Goal: Task Accomplishment & Management: Complete application form

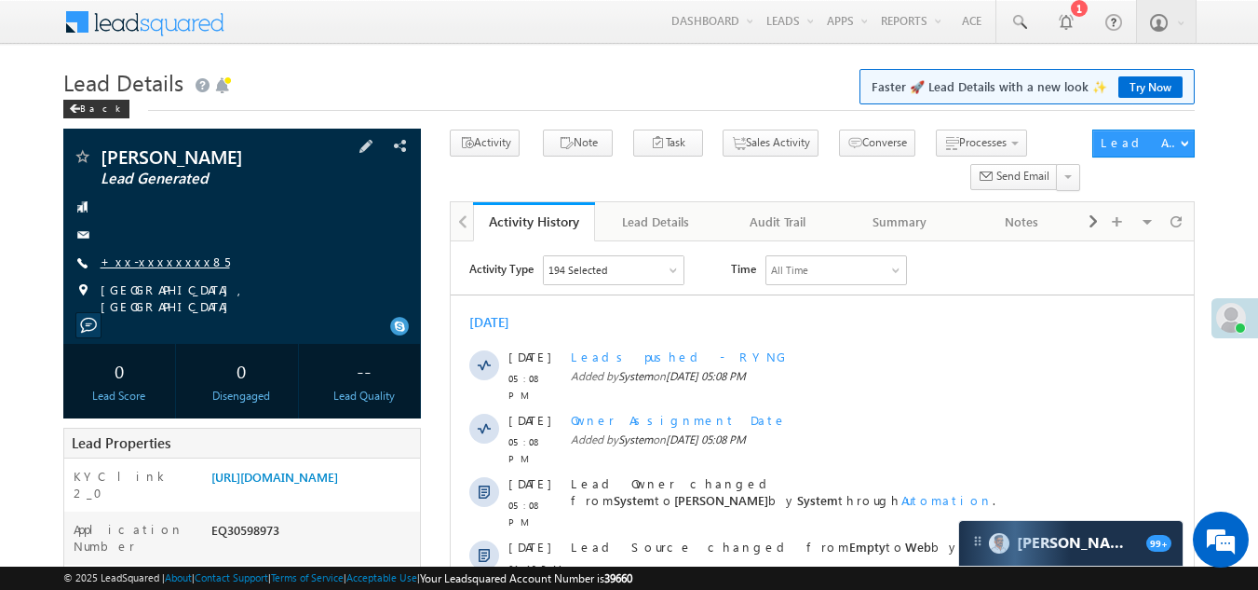
click at [146, 266] on link "+xx-xxxxxxxx85" at bounding box center [165, 261] width 129 height 16
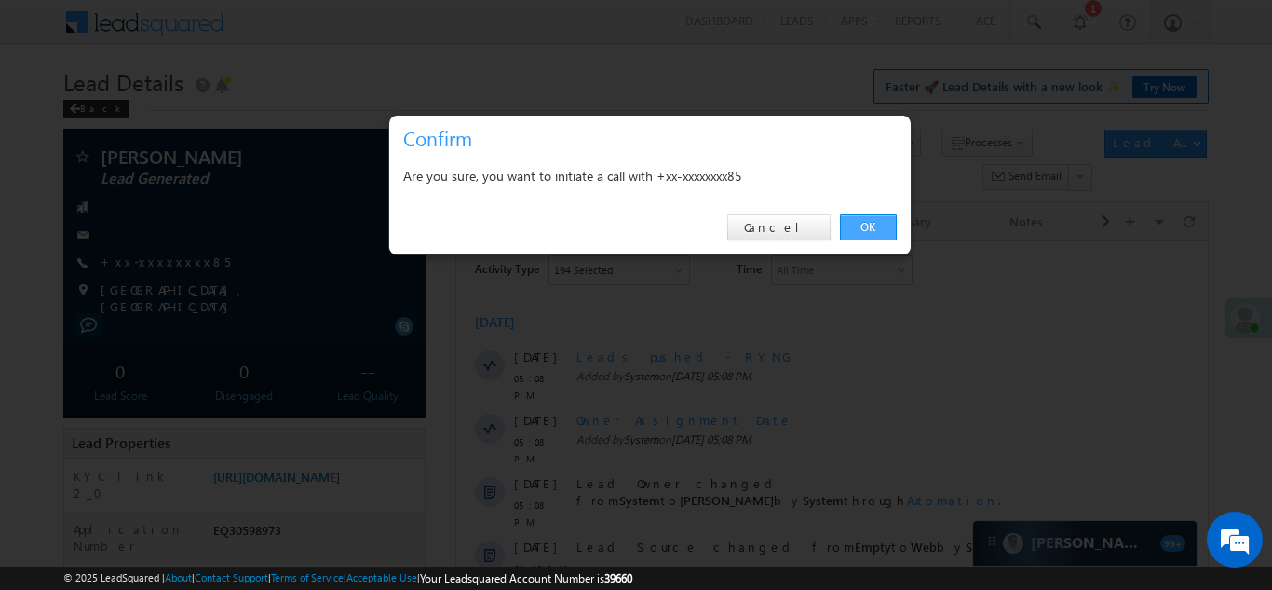
click at [865, 225] on link "OK" at bounding box center [868, 227] width 57 height 26
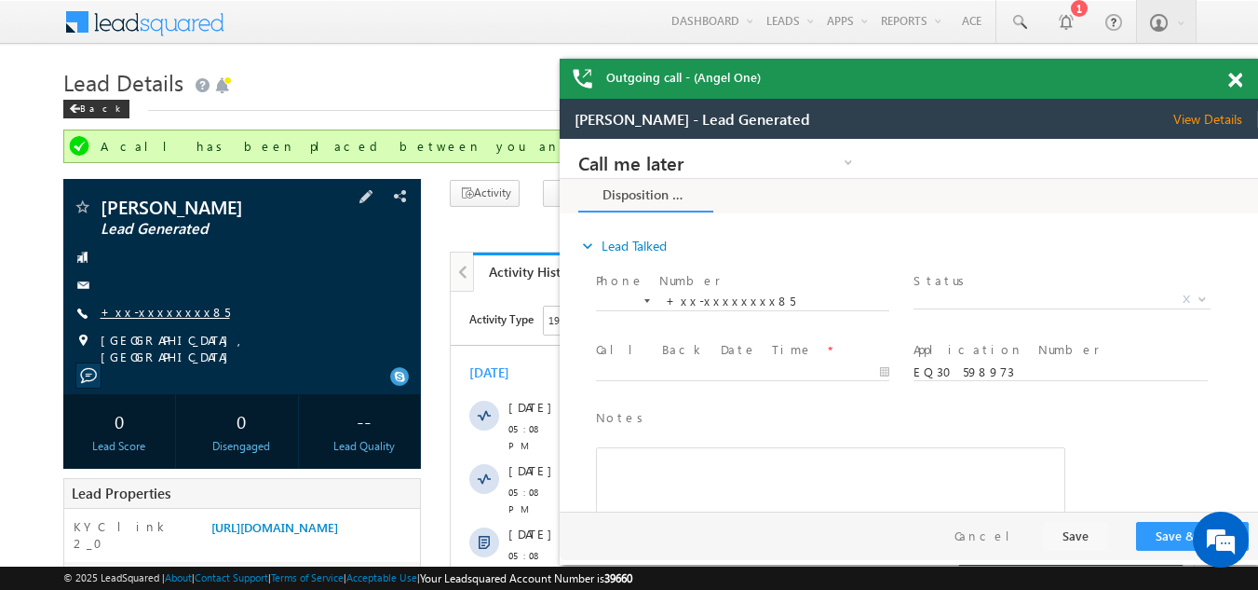
click at [156, 313] on link "+xx-xxxxxxxx85" at bounding box center [165, 312] width 129 height 16
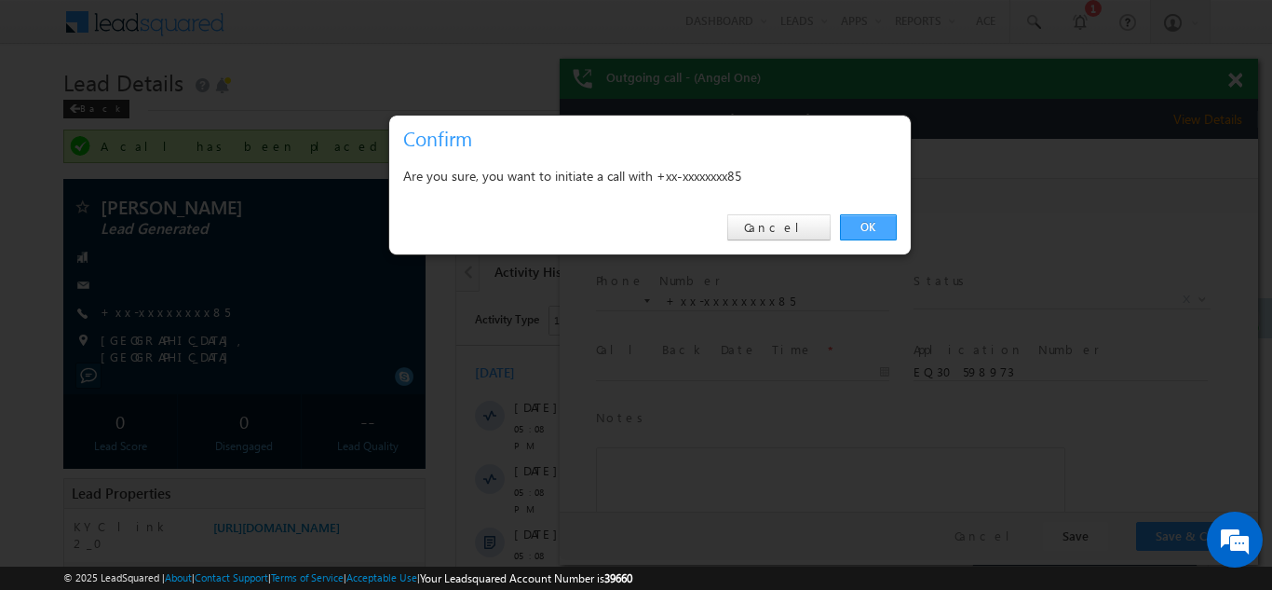
click at [878, 229] on link "OK" at bounding box center [868, 227] width 57 height 26
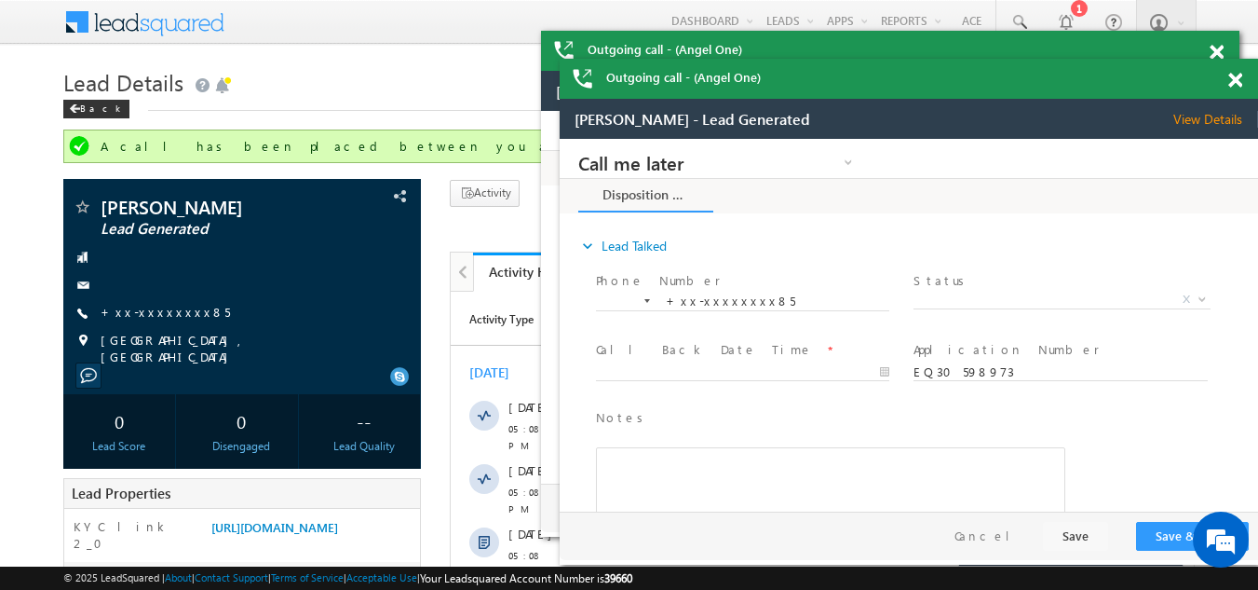
click at [1240, 83] on span at bounding box center [1235, 81] width 14 height 16
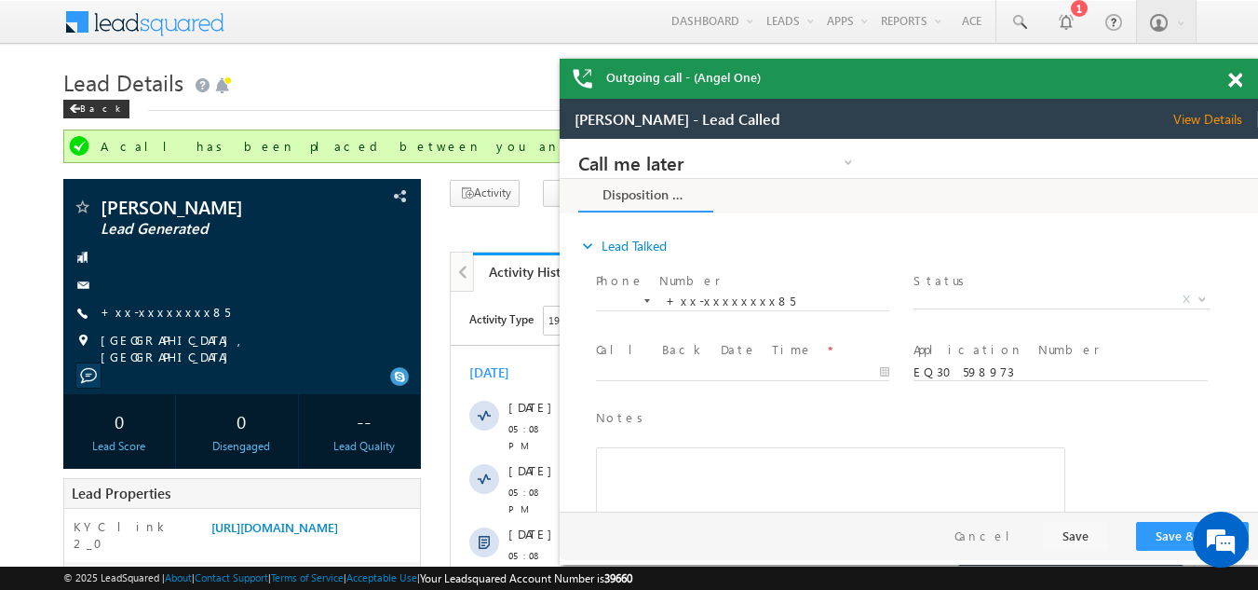
click at [1235, 77] on span at bounding box center [1235, 81] width 14 height 16
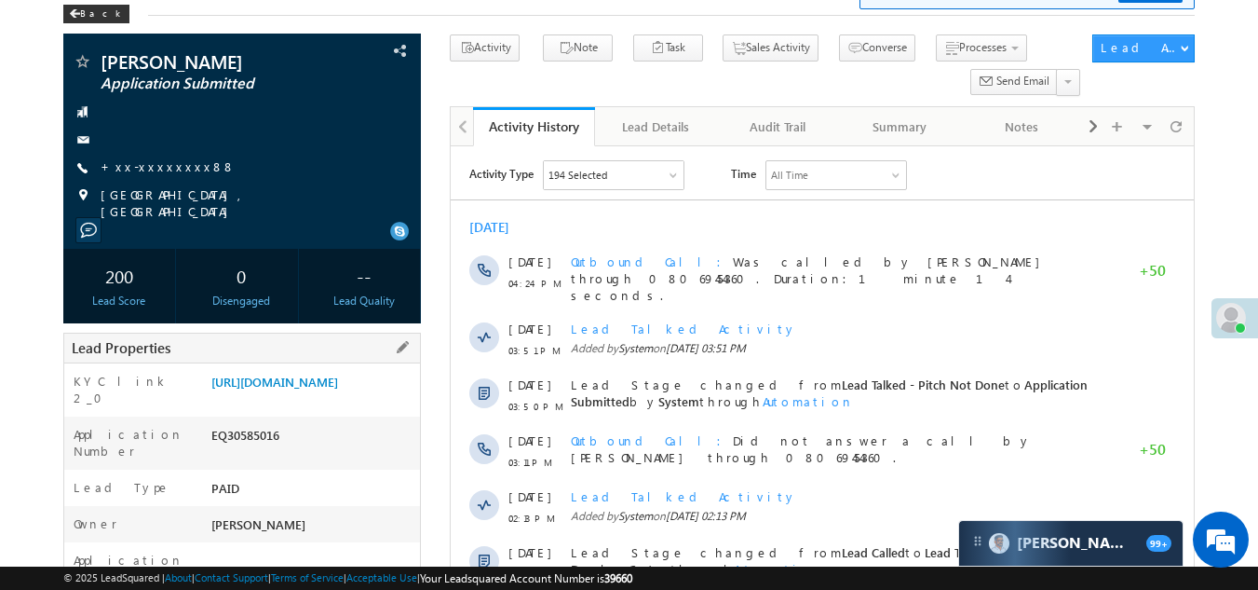
drag, startPoint x: 209, startPoint y: 456, endPoint x: 285, endPoint y: 452, distance: 76.5
click at [285, 452] on div "EQ30585016" at bounding box center [314, 439] width 214 height 26
copy div "EQ30585016"
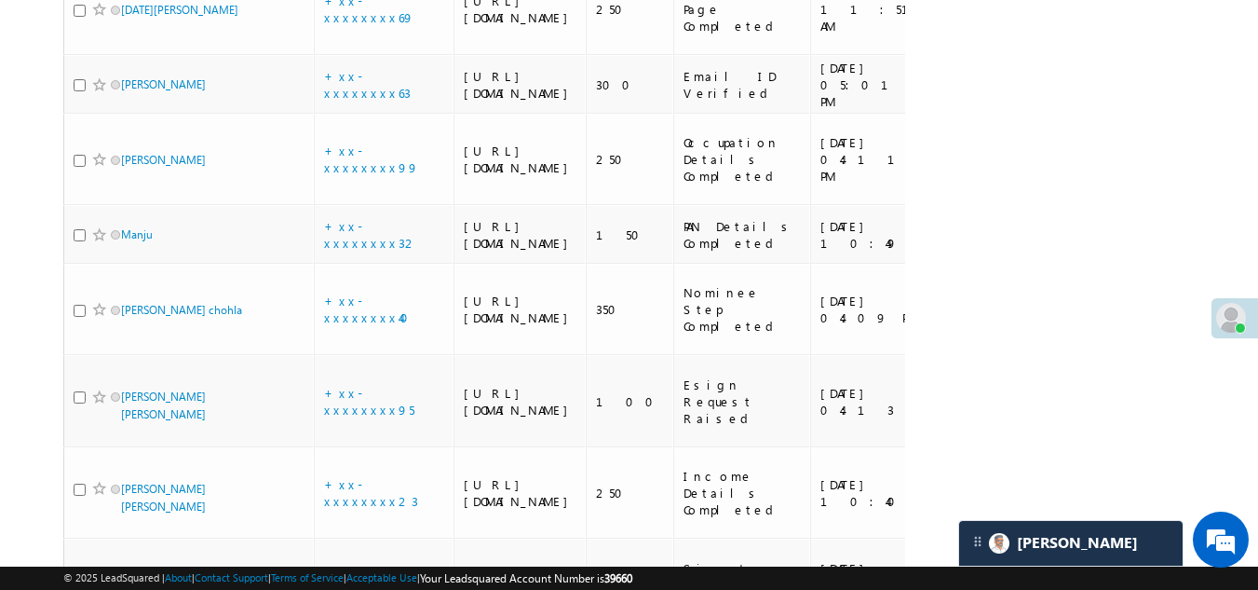
scroll to position [1863, 0]
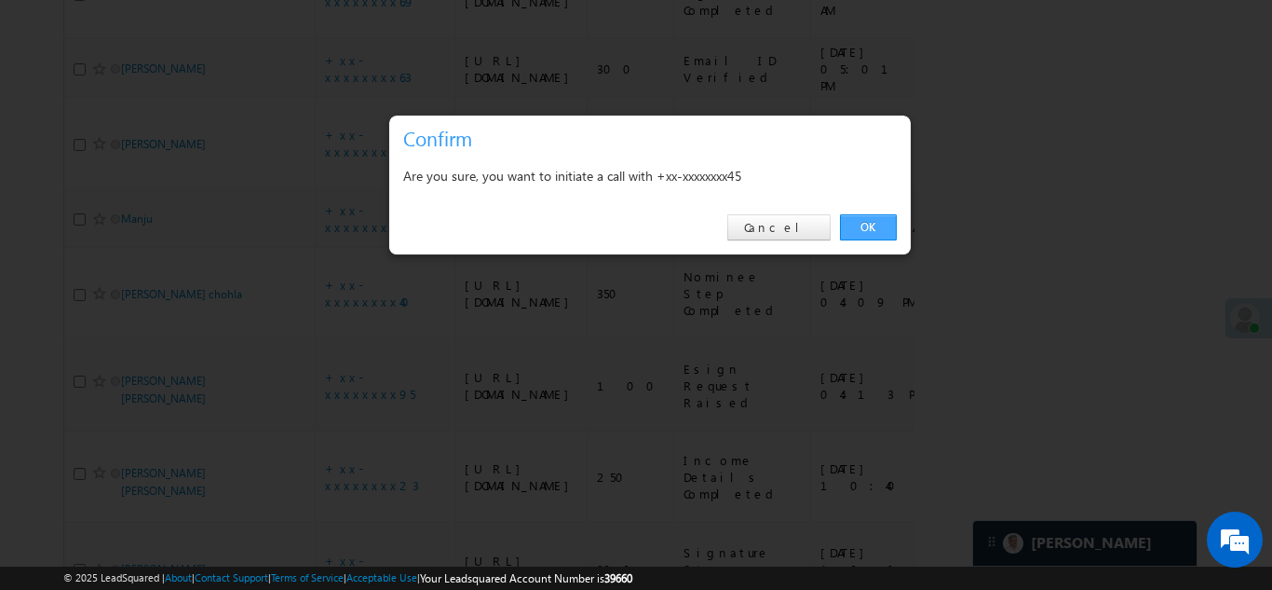
click at [858, 222] on link "OK" at bounding box center [868, 227] width 57 height 26
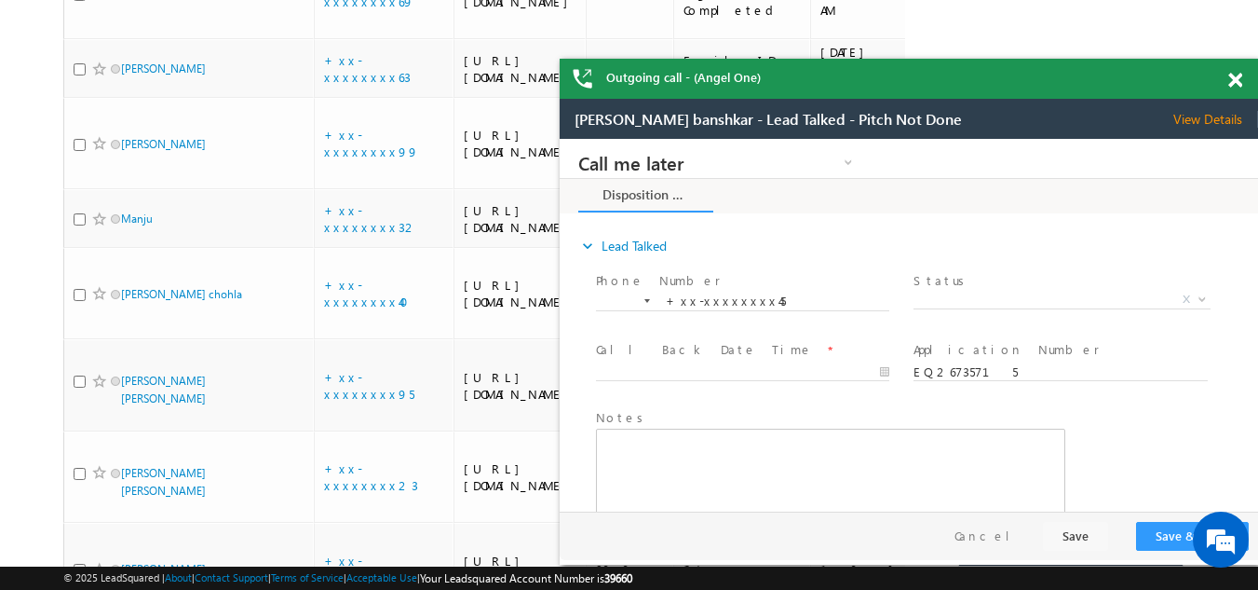
scroll to position [0, 0]
click at [1238, 79] on span at bounding box center [1235, 81] width 14 height 16
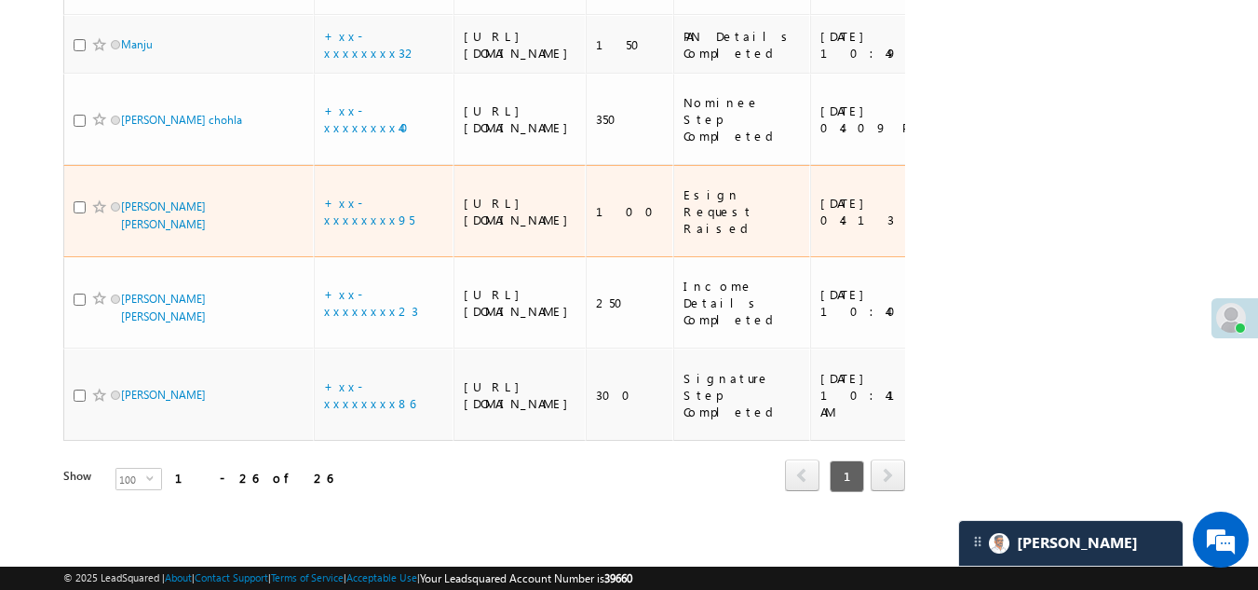
scroll to position [2694, 0]
click at [369, 195] on link "+xx-xxxxxxxx95" at bounding box center [369, 211] width 90 height 33
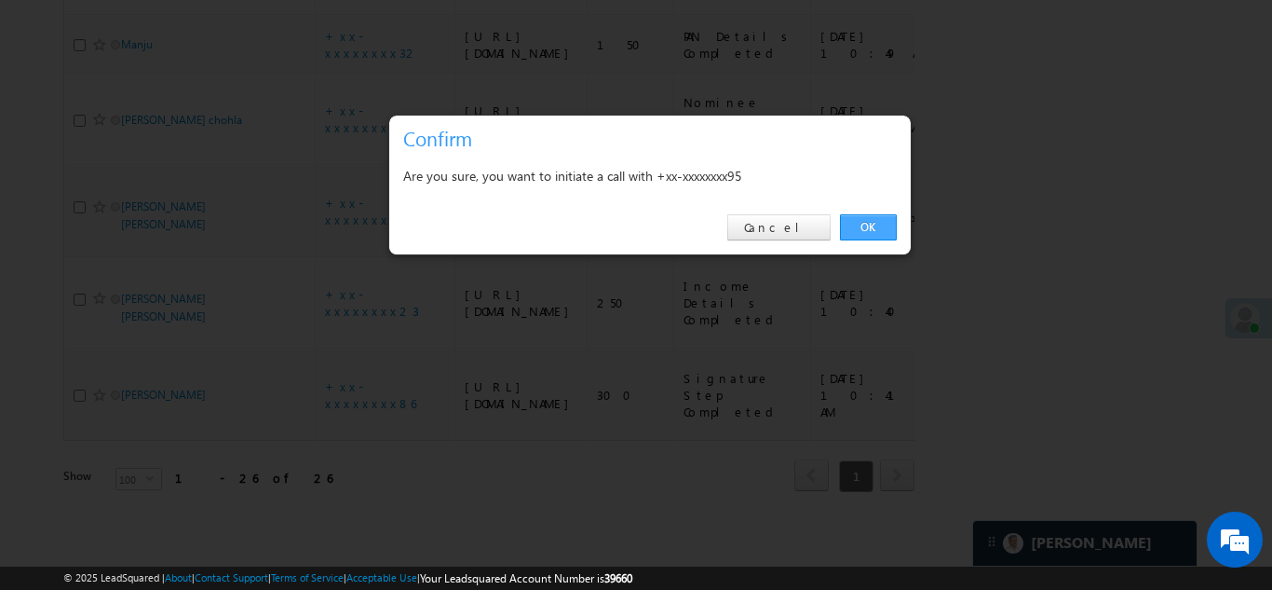
click at [875, 217] on link "OK" at bounding box center [868, 227] width 57 height 26
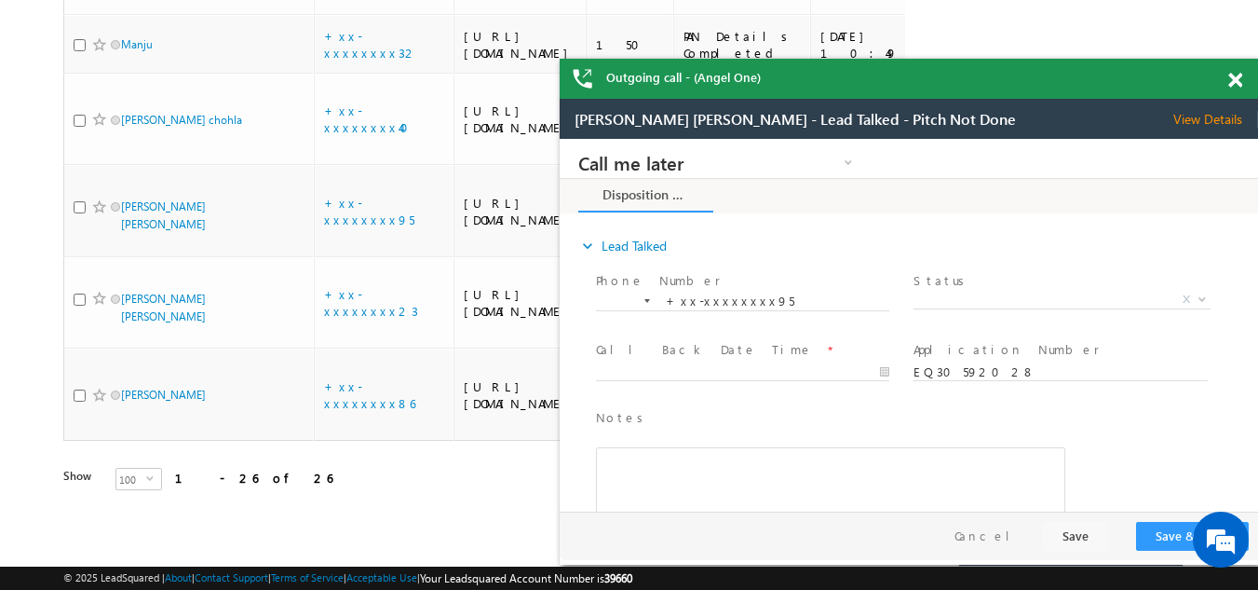
scroll to position [0, 0]
click at [1237, 80] on span at bounding box center [1235, 81] width 14 height 16
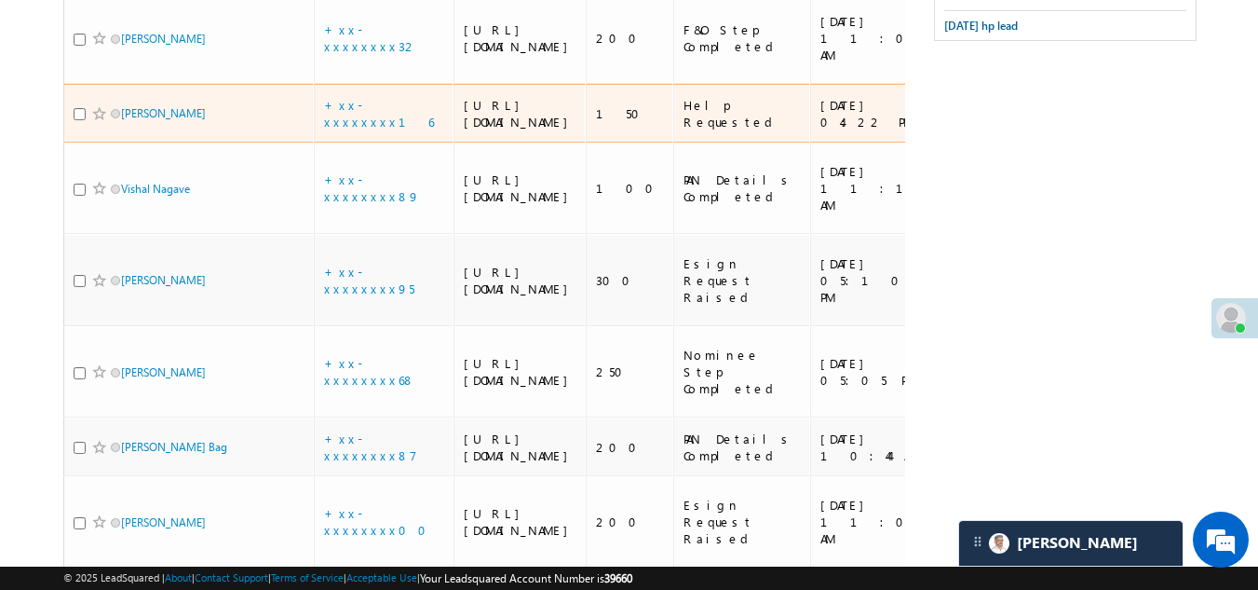
scroll to position [1017, 0]
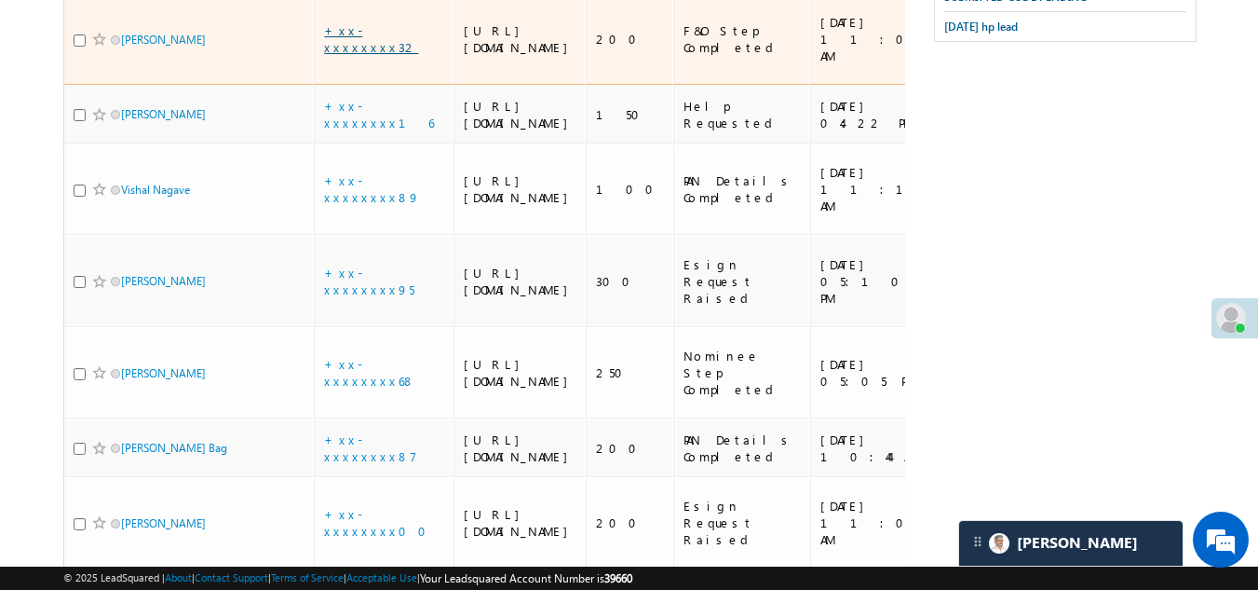
click at [382, 55] on link "+xx-xxxxxxxx32" at bounding box center [371, 38] width 94 height 33
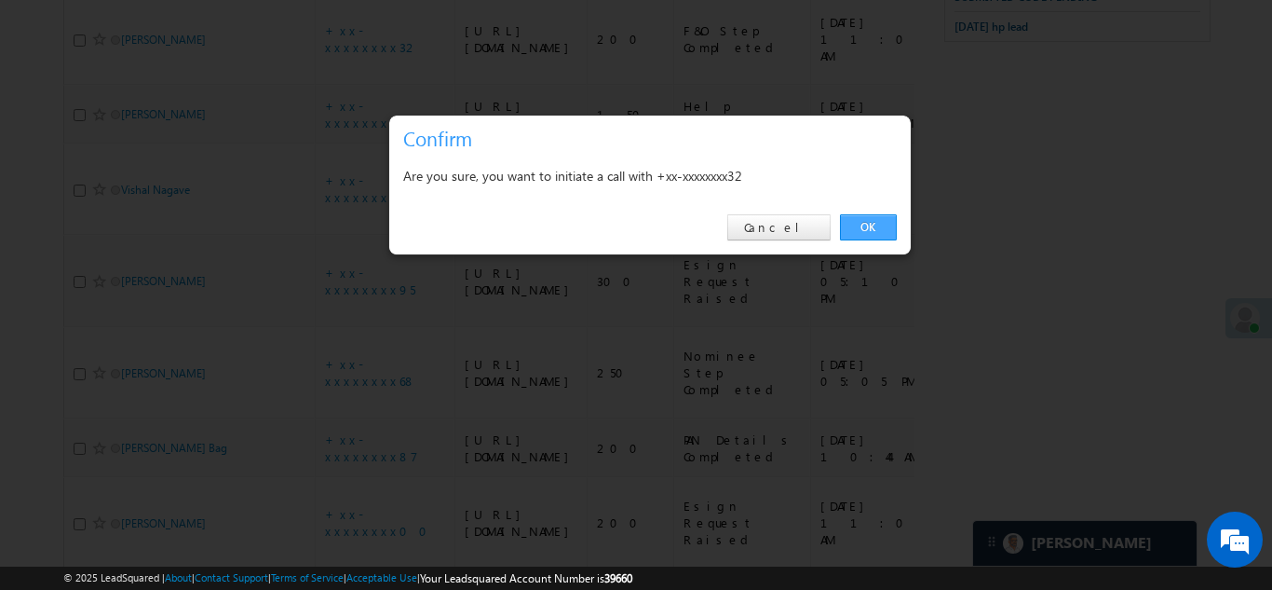
click at [864, 226] on link "OK" at bounding box center [868, 227] width 57 height 26
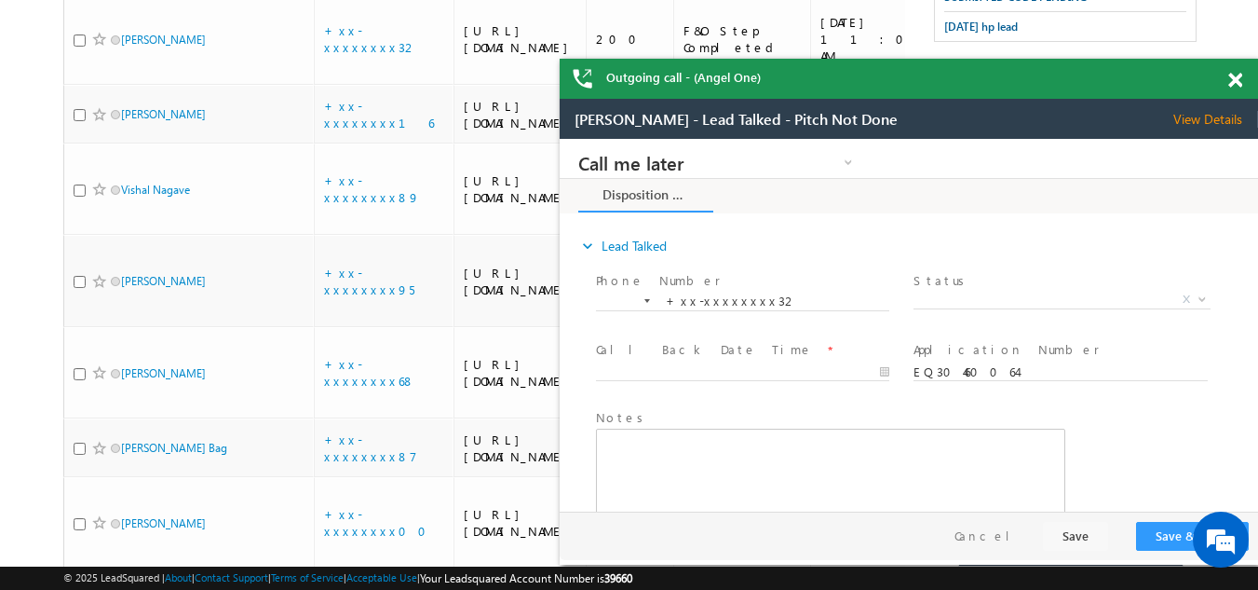
scroll to position [0, 0]
click at [1241, 79] on span at bounding box center [1235, 81] width 14 height 16
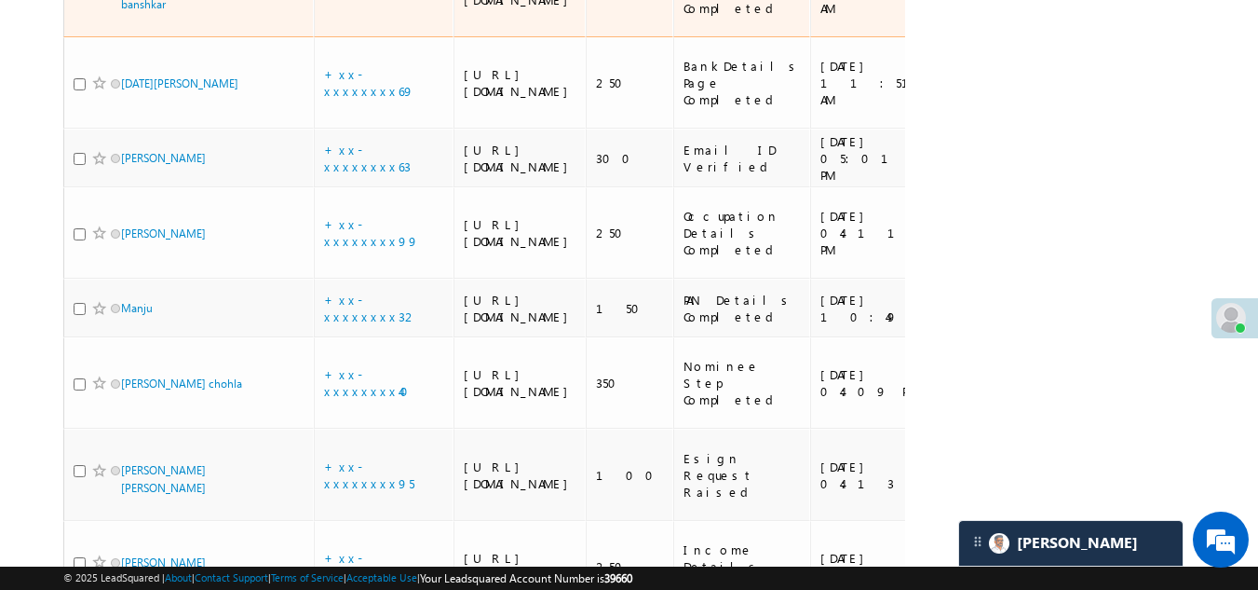
scroll to position [1948, 0]
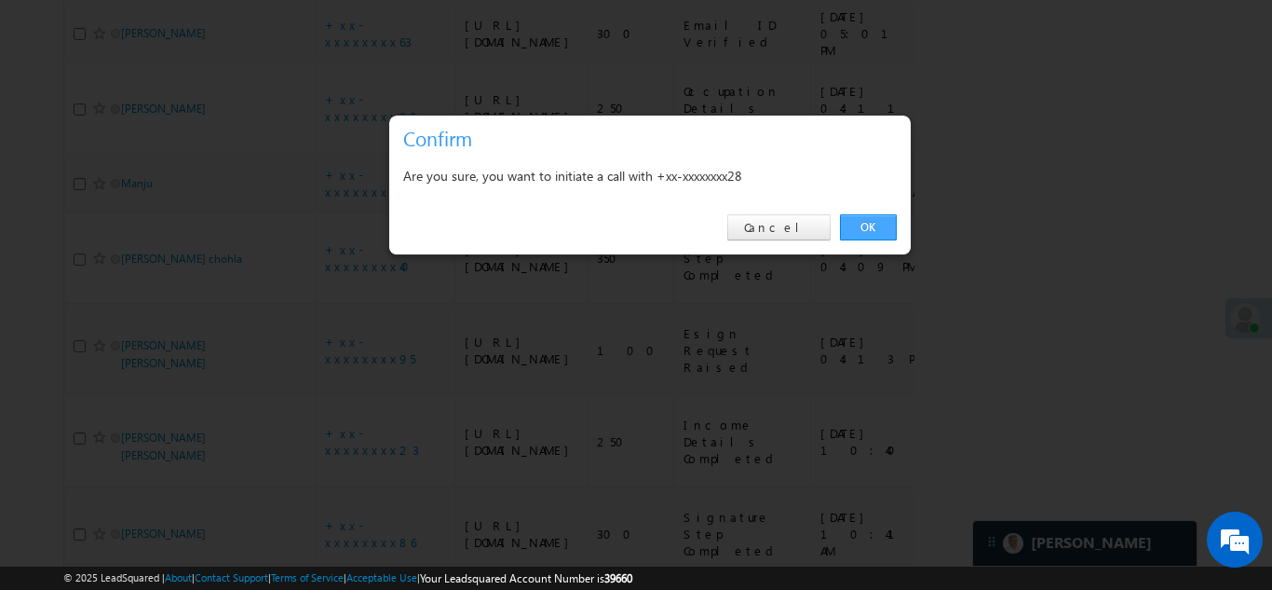
click at [868, 224] on link "OK" at bounding box center [868, 227] width 57 height 26
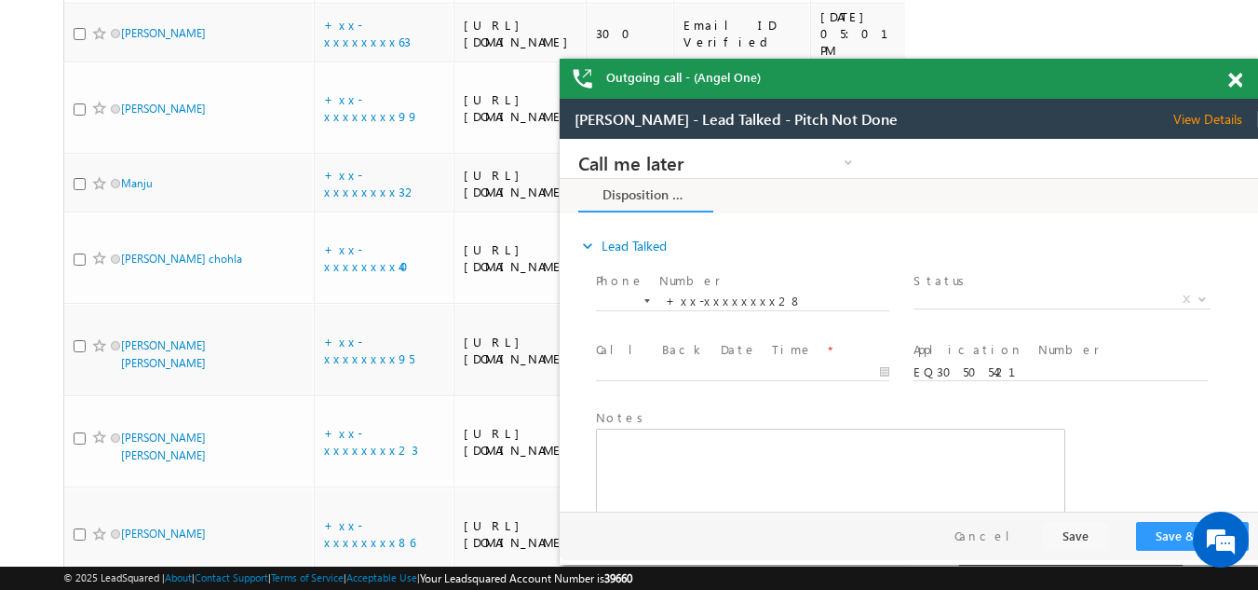
scroll to position [0, 0]
click at [1233, 78] on span at bounding box center [1235, 81] width 14 height 16
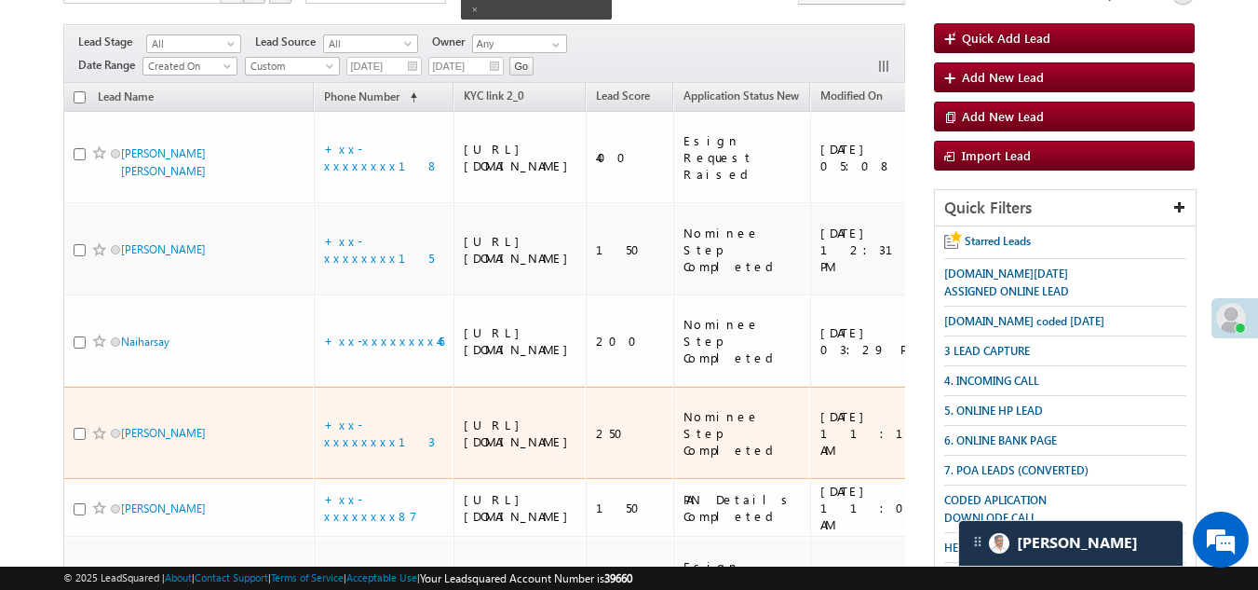
scroll to position [179, 0]
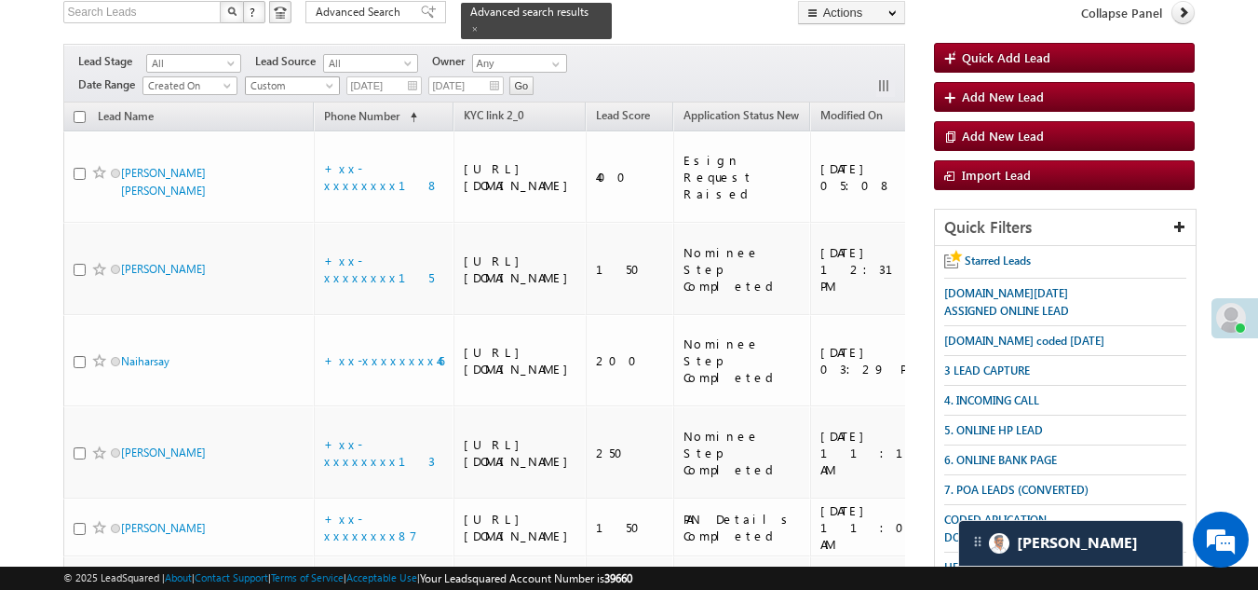
click at [292, 77] on span "Custom" at bounding box center [290, 85] width 88 height 17
click at [283, 128] on link "[DATE]" at bounding box center [295, 135] width 94 height 17
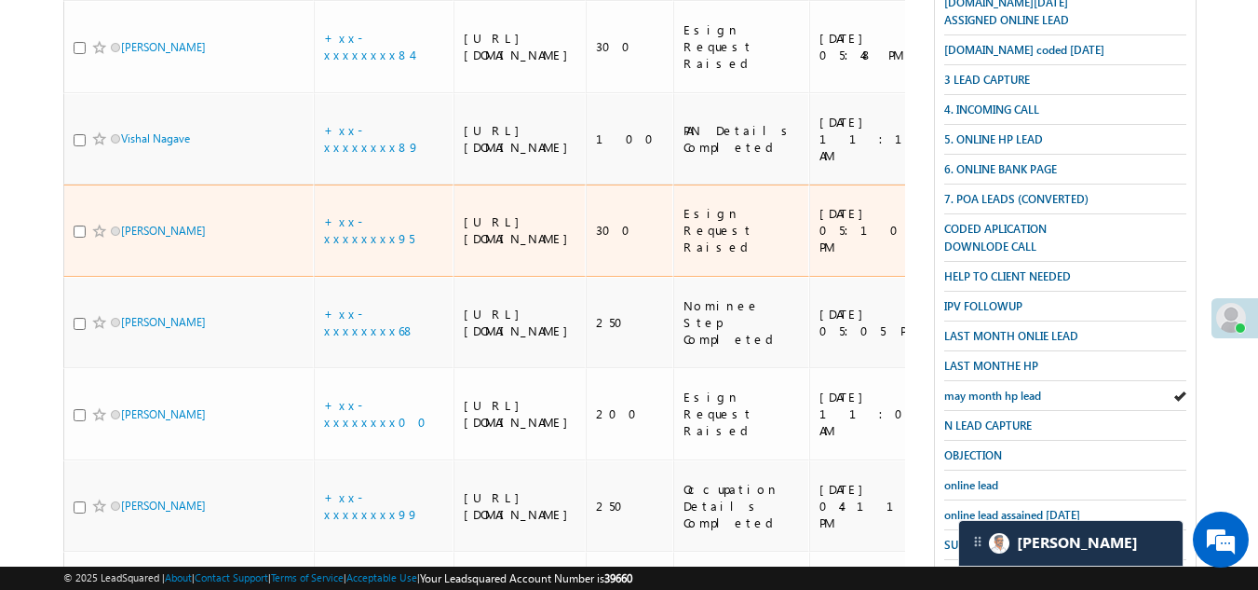
scroll to position [0, 0]
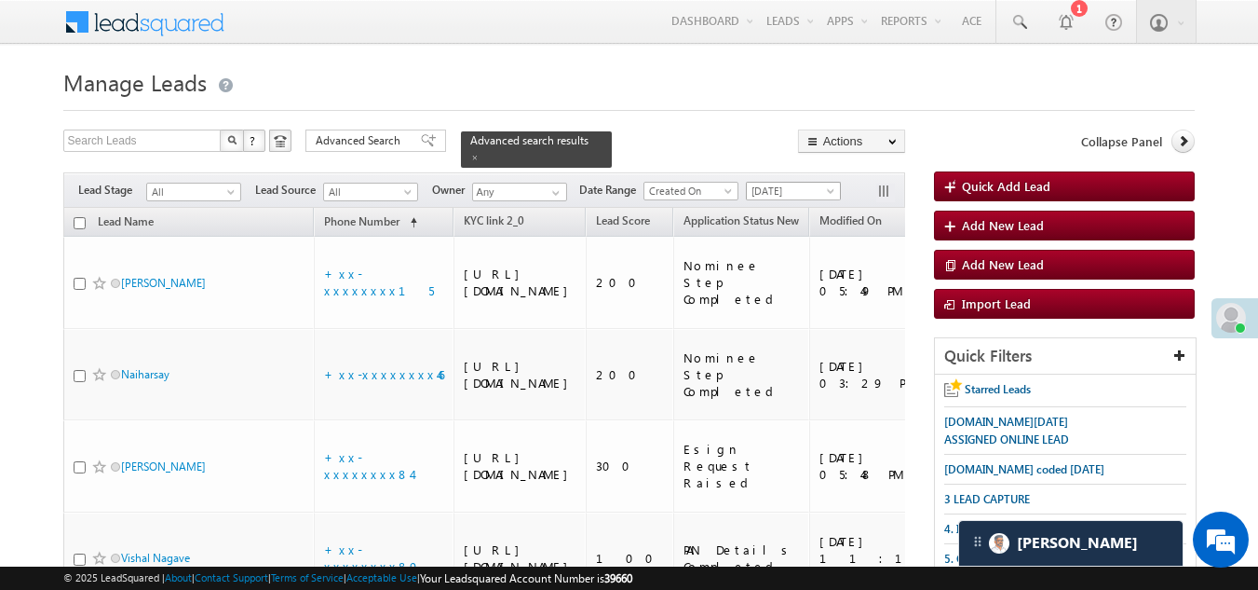
click at [788, 183] on span "[DATE]" at bounding box center [791, 191] width 88 height 17
click at [778, 250] on li "[DATE]" at bounding box center [797, 260] width 94 height 20
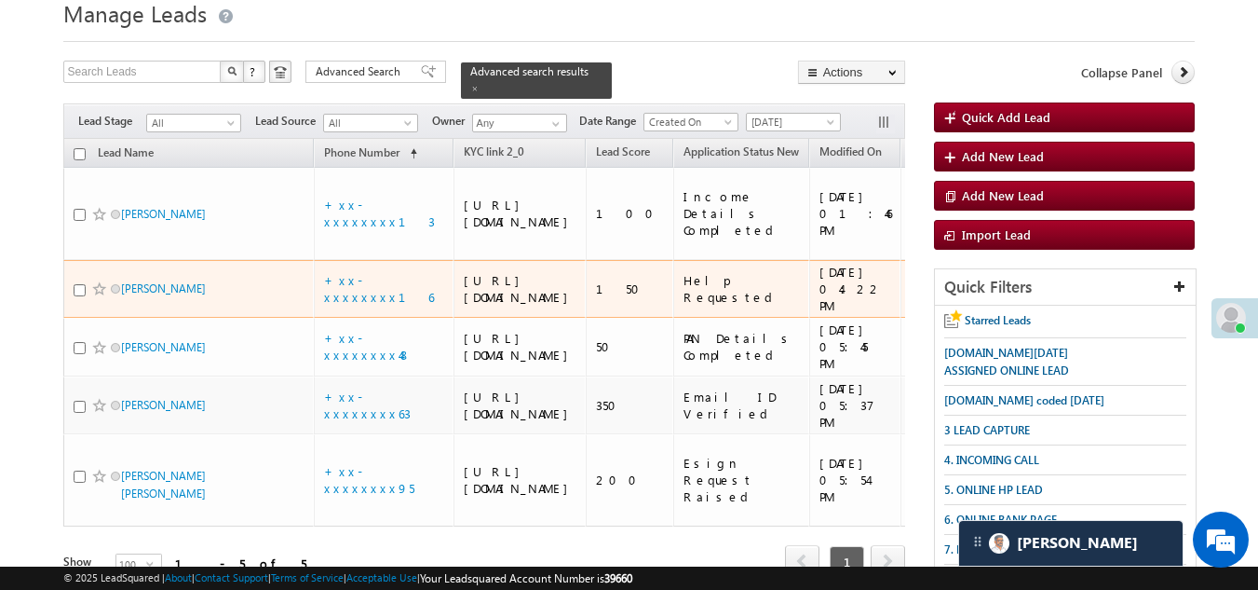
scroll to position [186, 0]
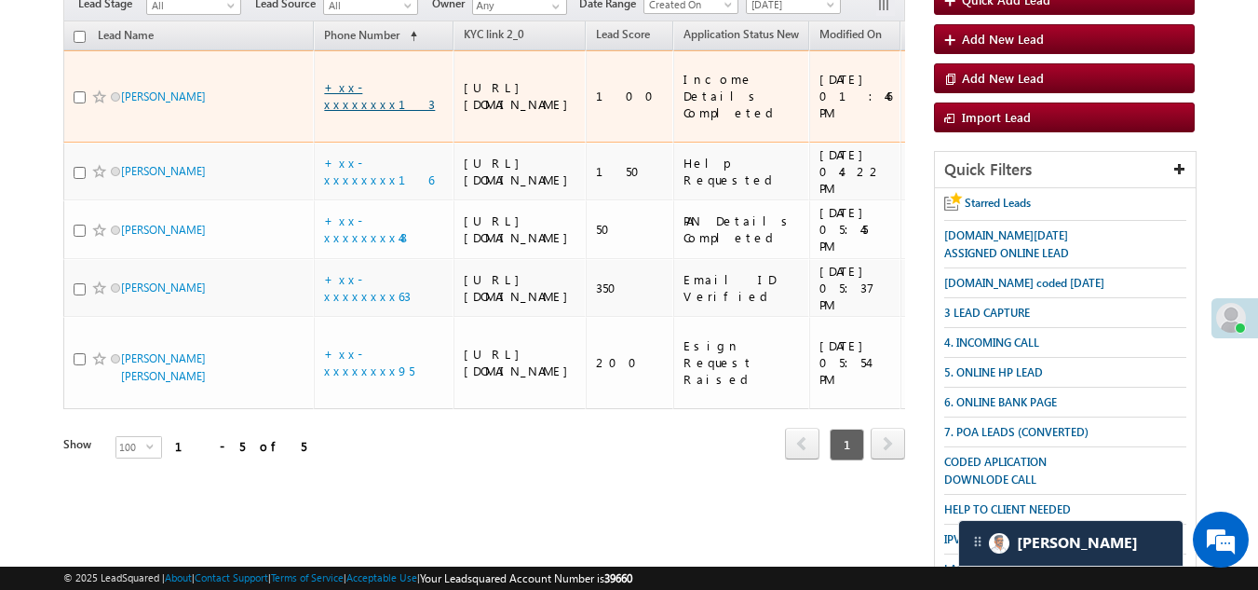
click at [373, 89] on link "+xx-xxxxxxxx13" at bounding box center [379, 95] width 111 height 33
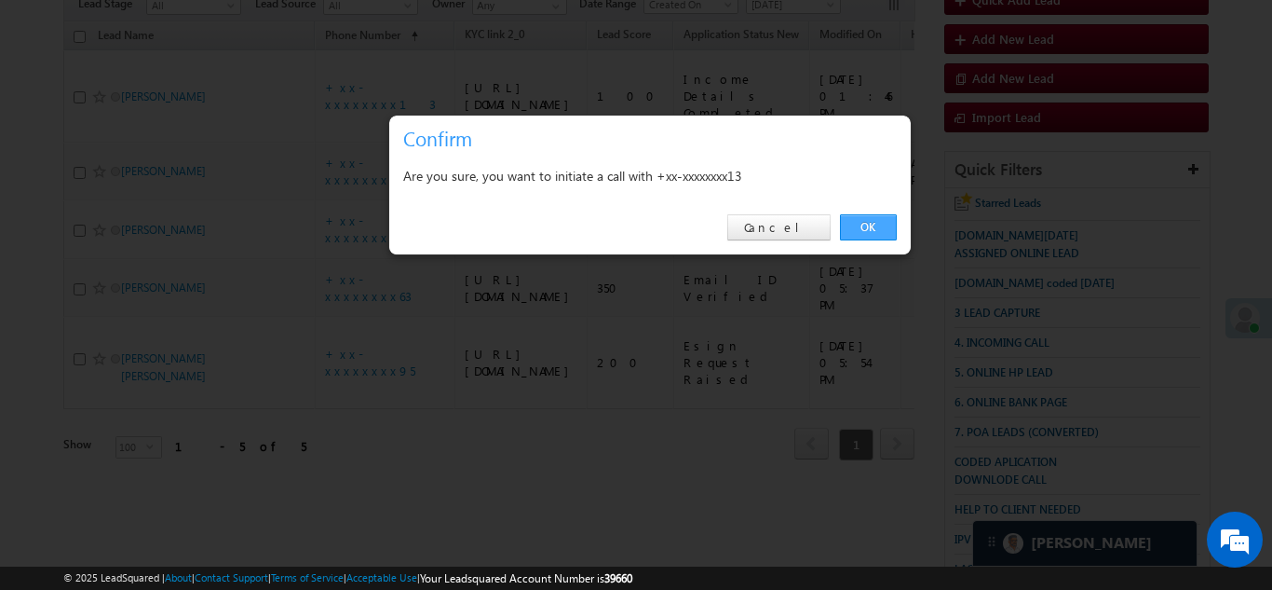
click at [866, 223] on link "OK" at bounding box center [868, 227] width 57 height 26
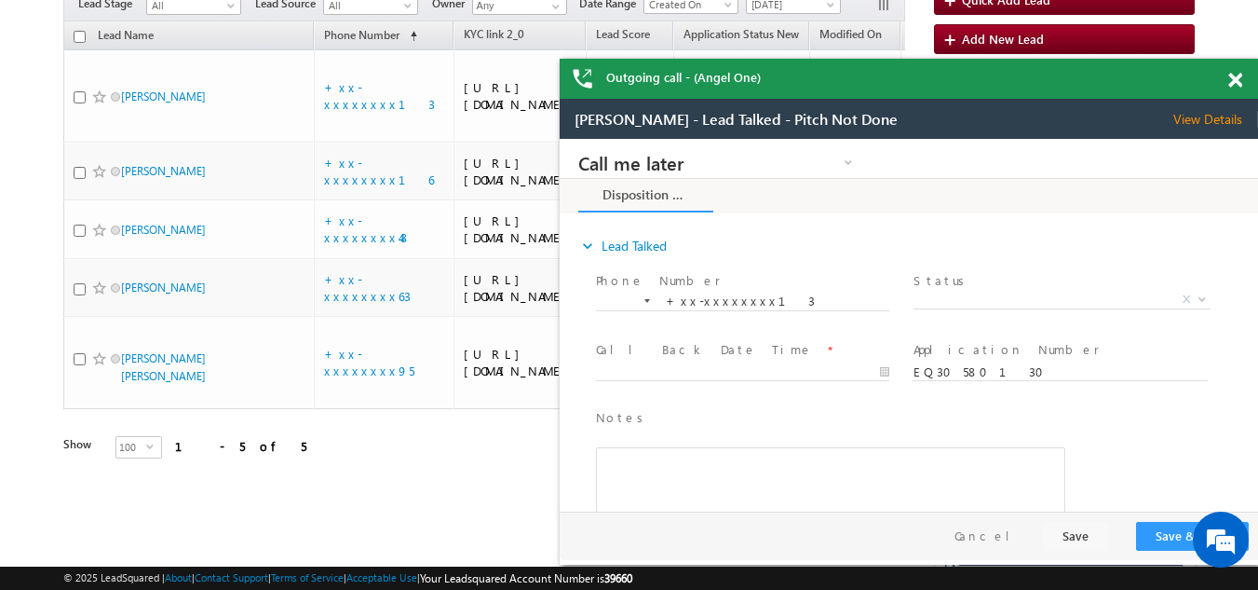
scroll to position [0, 0]
click at [1236, 79] on span at bounding box center [1235, 81] width 14 height 16
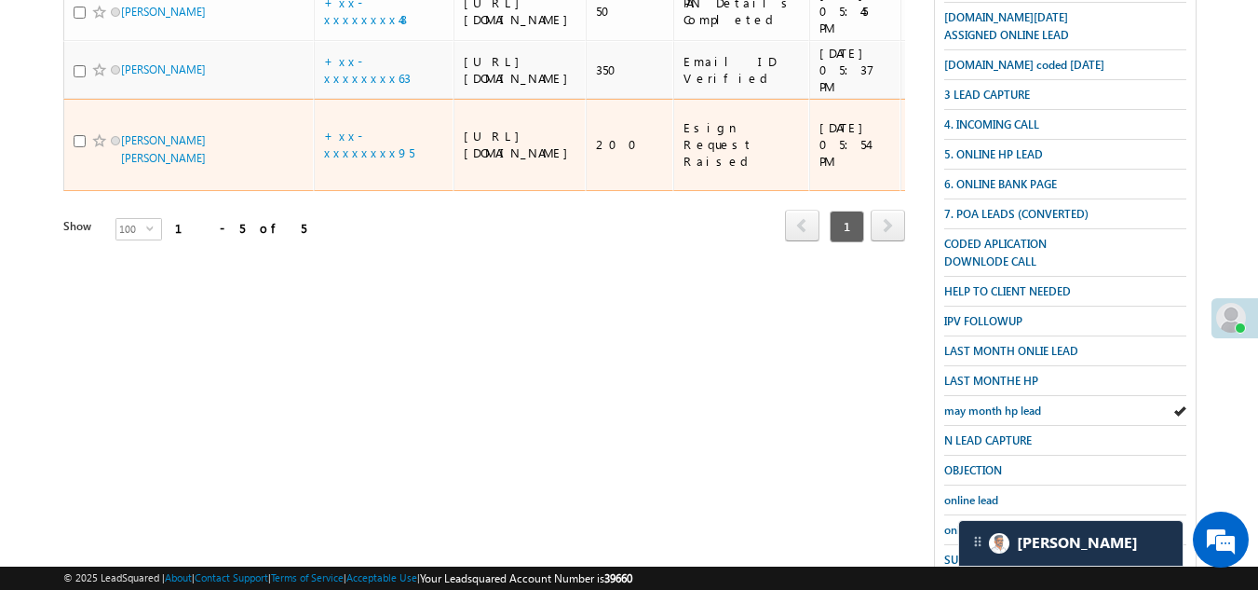
scroll to position [422, 0]
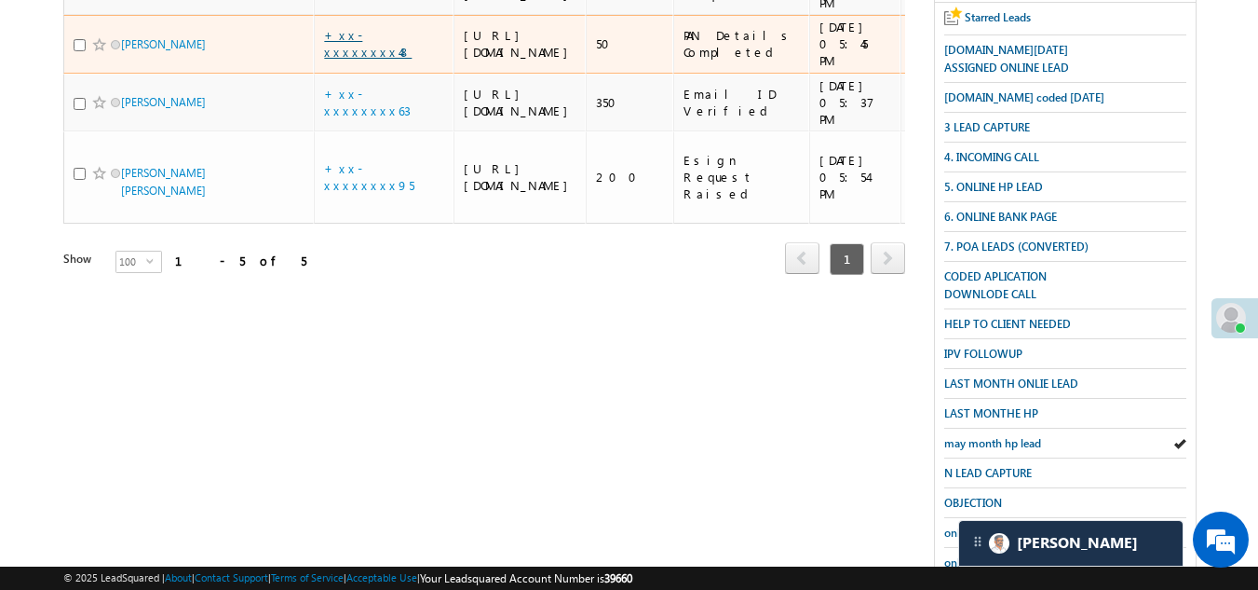
click at [389, 60] on link "+xx-xxxxxxxx48" at bounding box center [368, 43] width 88 height 33
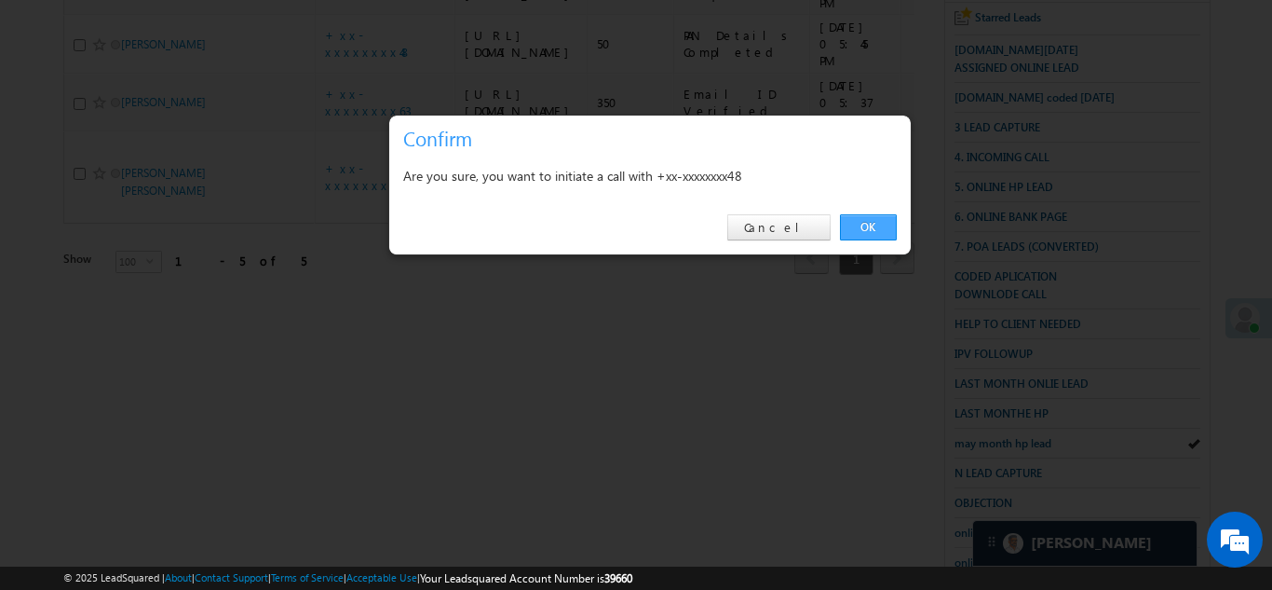
click at [867, 234] on link "OK" at bounding box center [868, 227] width 57 height 26
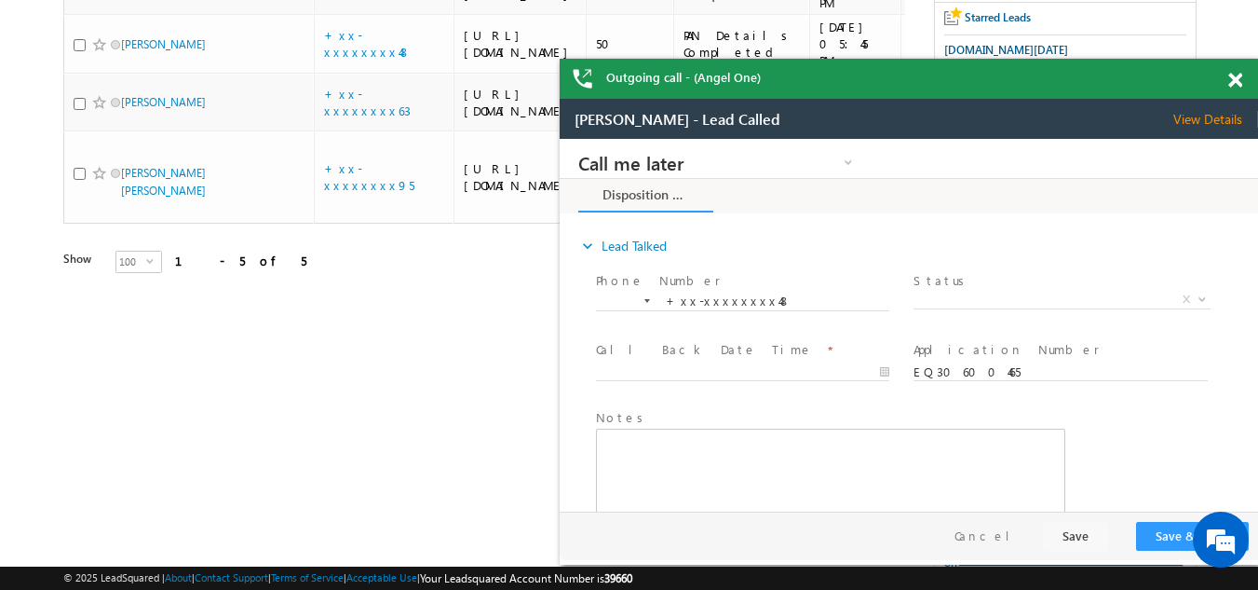
scroll to position [0, 0]
click at [990, 294] on span "X" at bounding box center [1062, 300] width 296 height 19
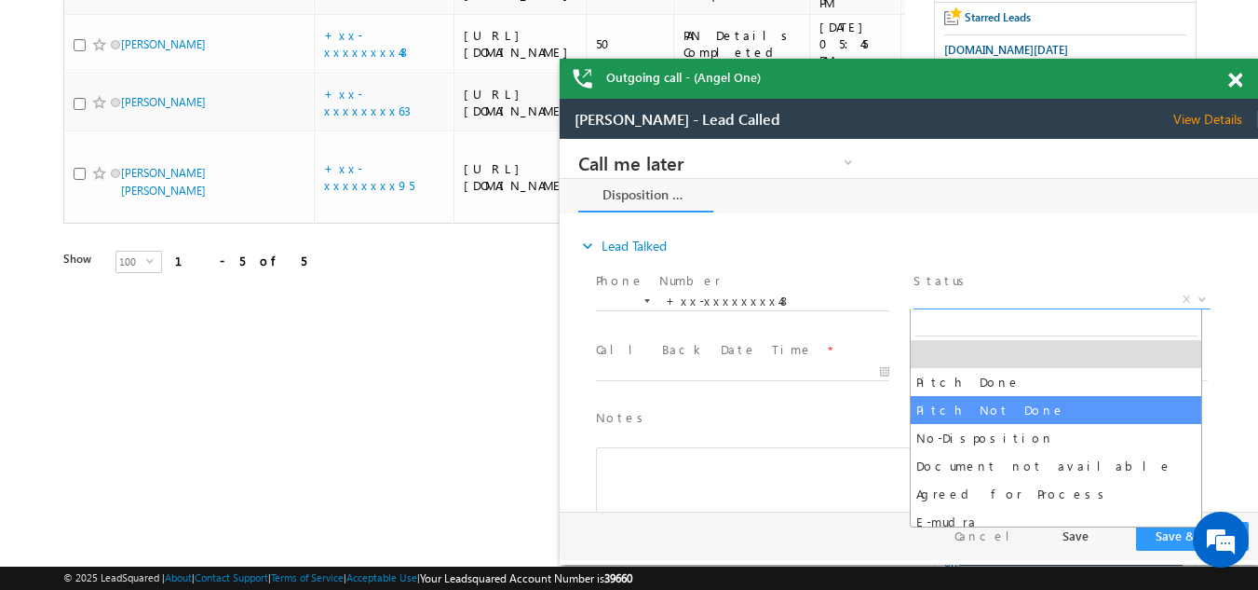
select select "Pitch Not Done"
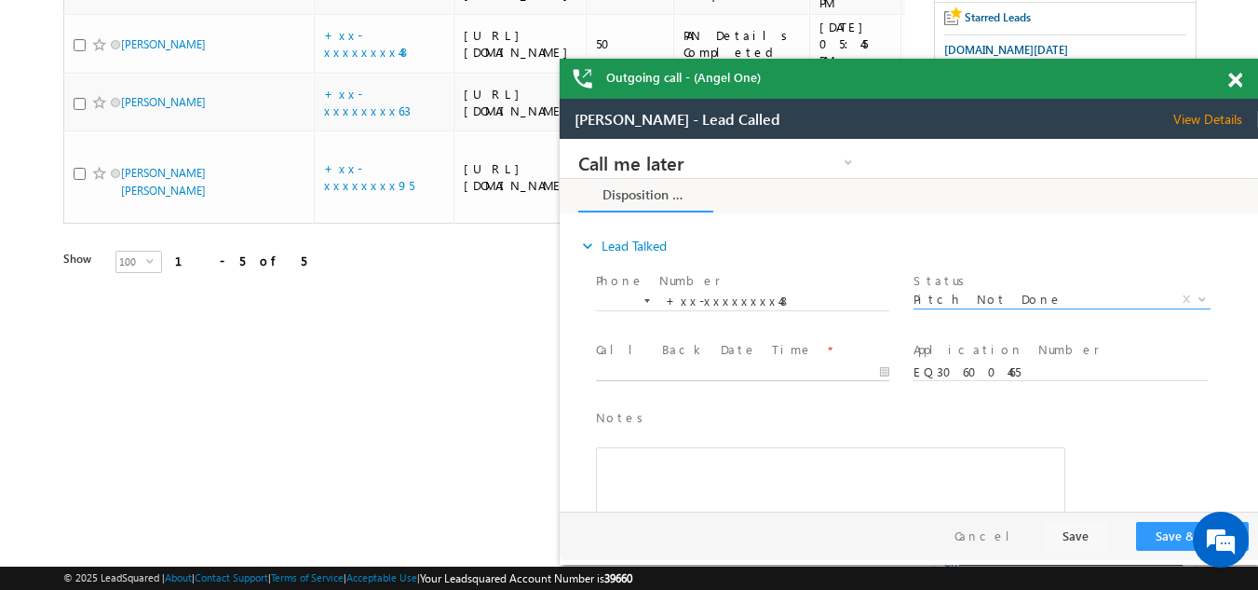
type input "10/15/25 6:11 PM"
click at [718, 363] on input "10/15/25 6:11 PM" at bounding box center [742, 372] width 293 height 19
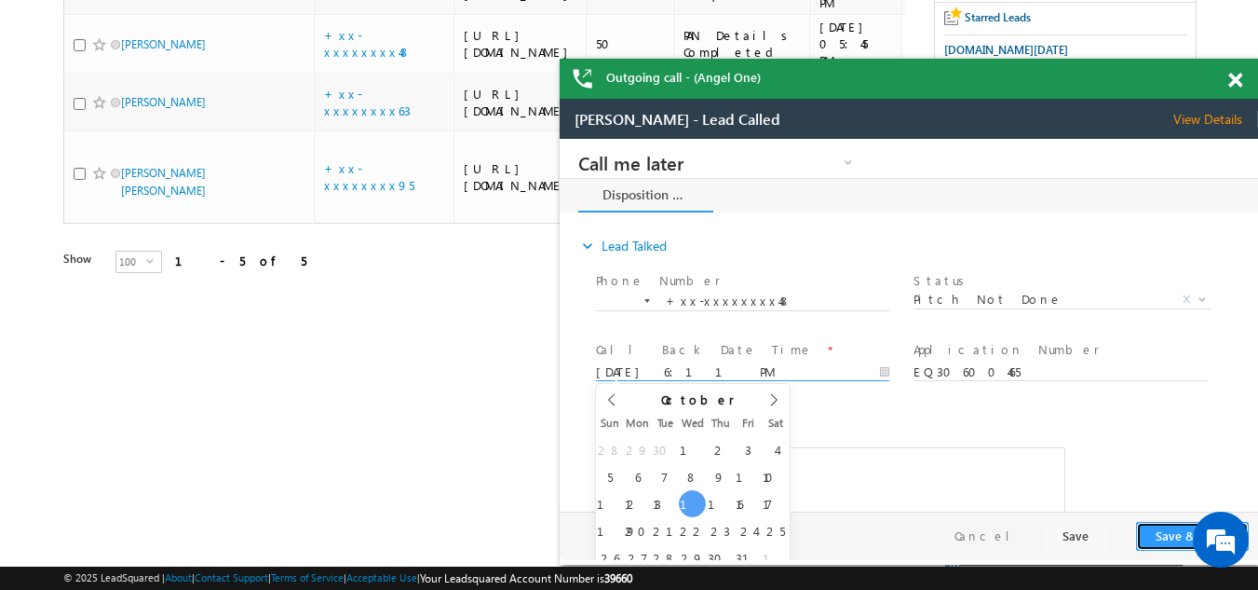
click at [1155, 531] on button "Save & Close" at bounding box center [1192, 536] width 113 height 29
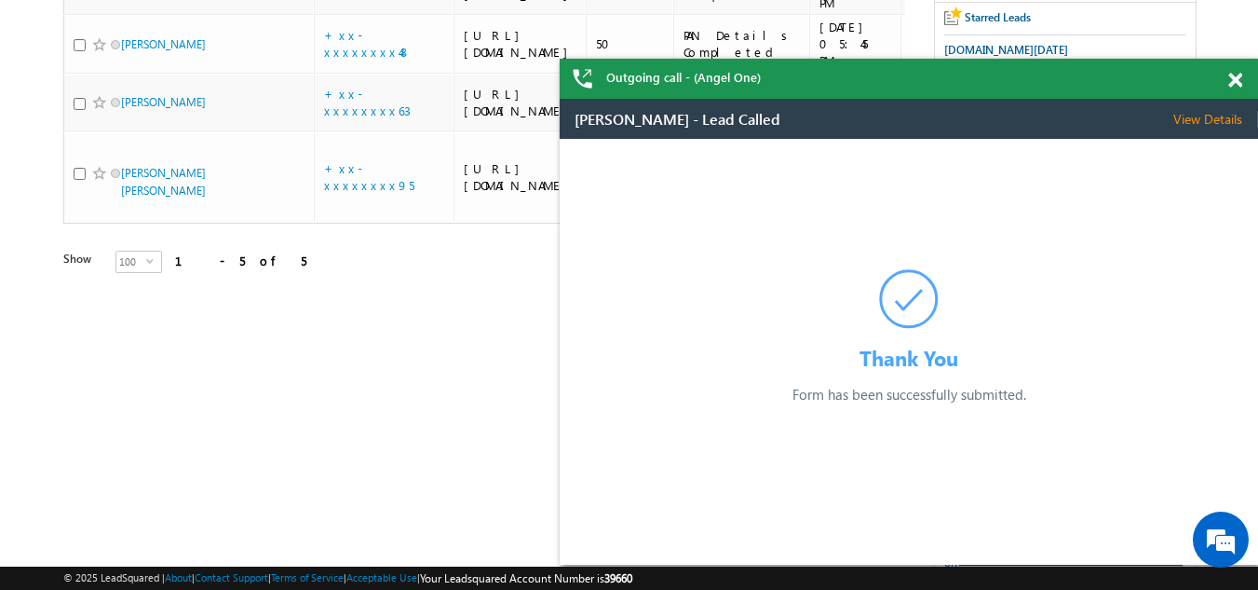
click at [1233, 77] on span at bounding box center [1235, 81] width 14 height 16
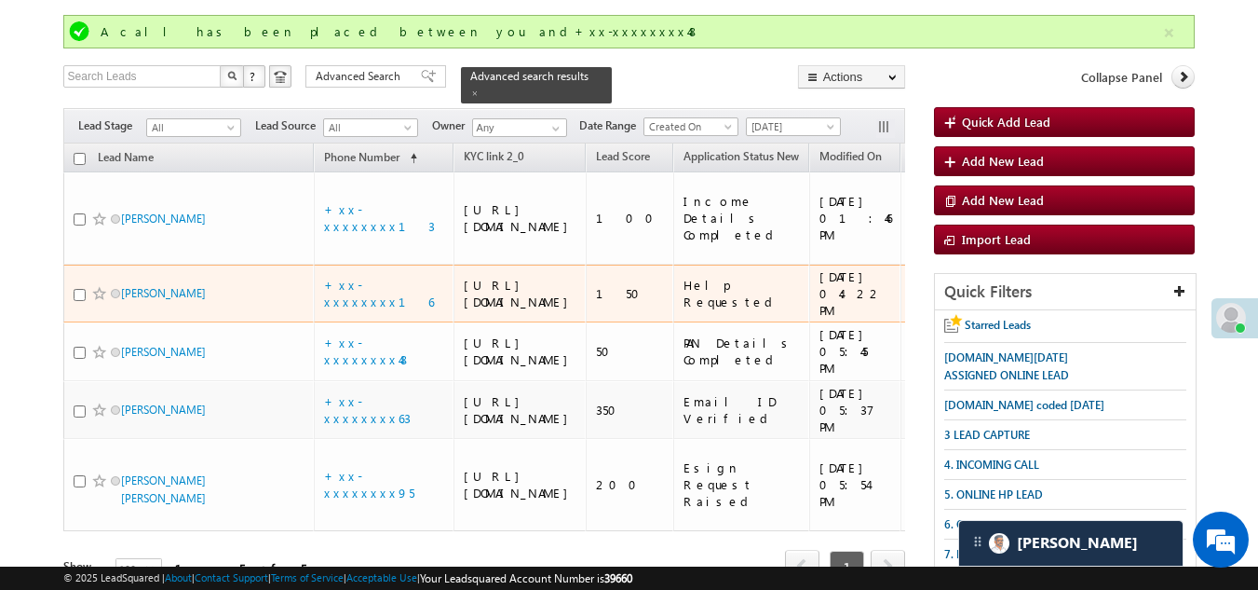
scroll to position [49, 0]
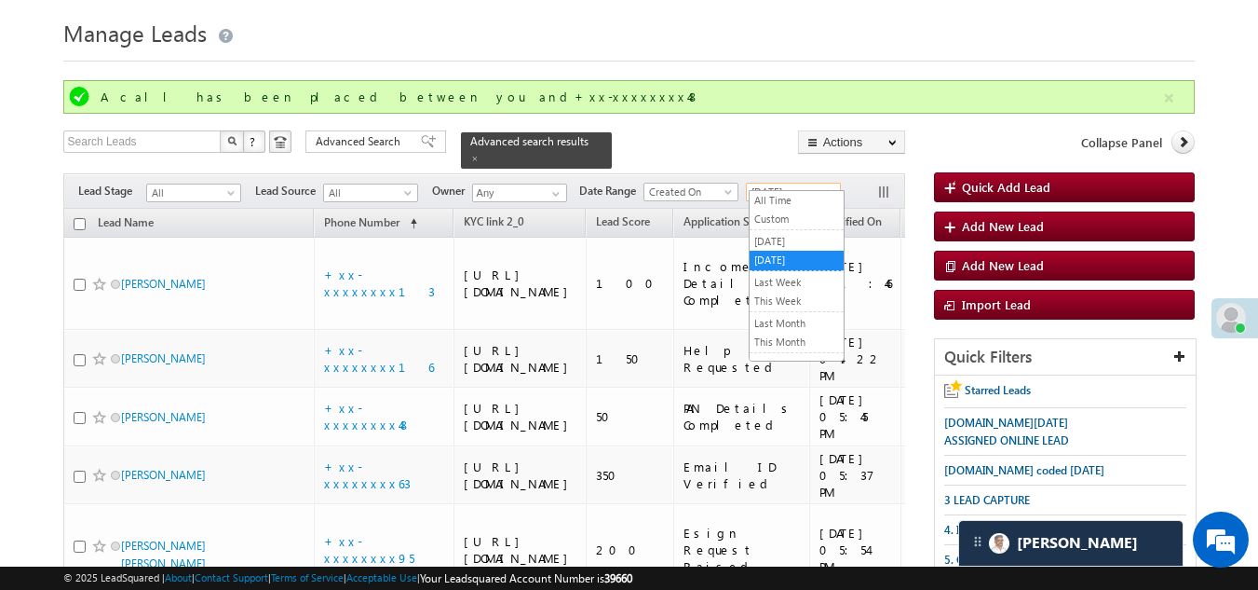
click at [774, 183] on span "[DATE]" at bounding box center [791, 191] width 88 height 17
click at [772, 300] on link "This Week" at bounding box center [797, 300] width 94 height 17
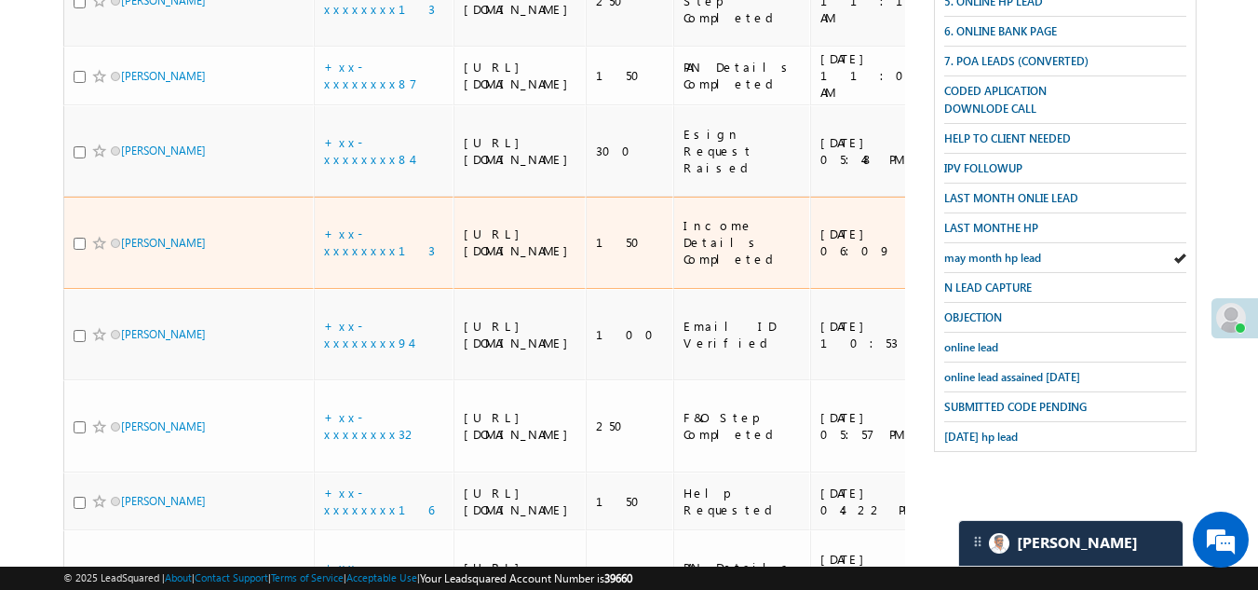
scroll to position [515, 0]
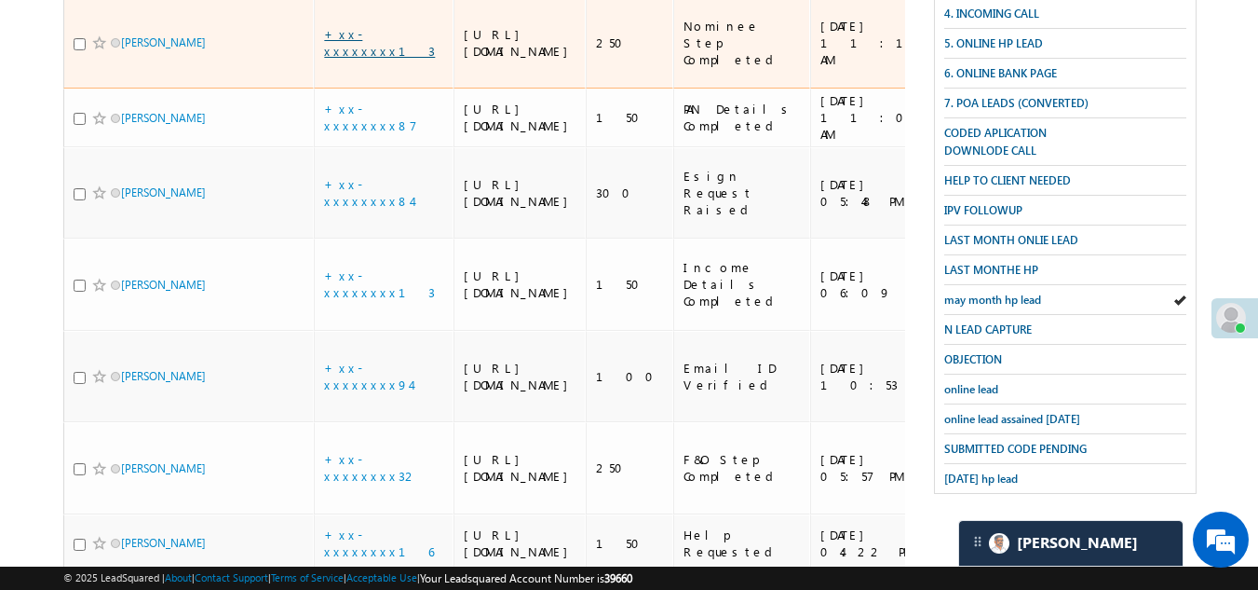
click at [368, 59] on link "+xx-xxxxxxxx13" at bounding box center [379, 42] width 111 height 33
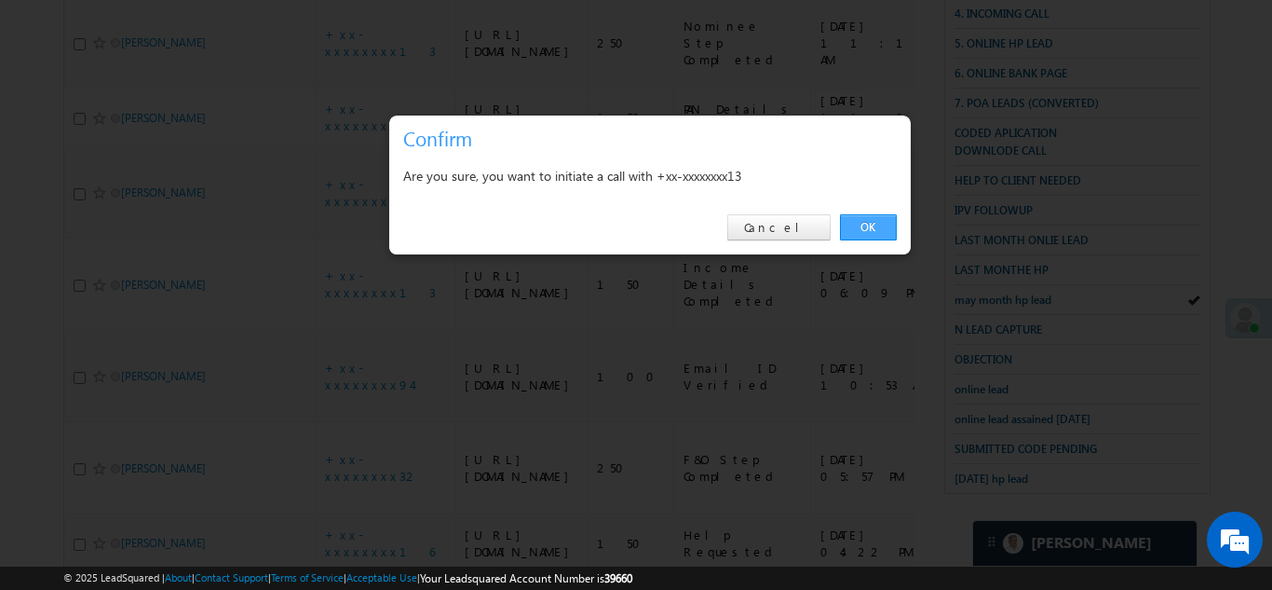
click at [867, 221] on link "OK" at bounding box center [868, 227] width 57 height 26
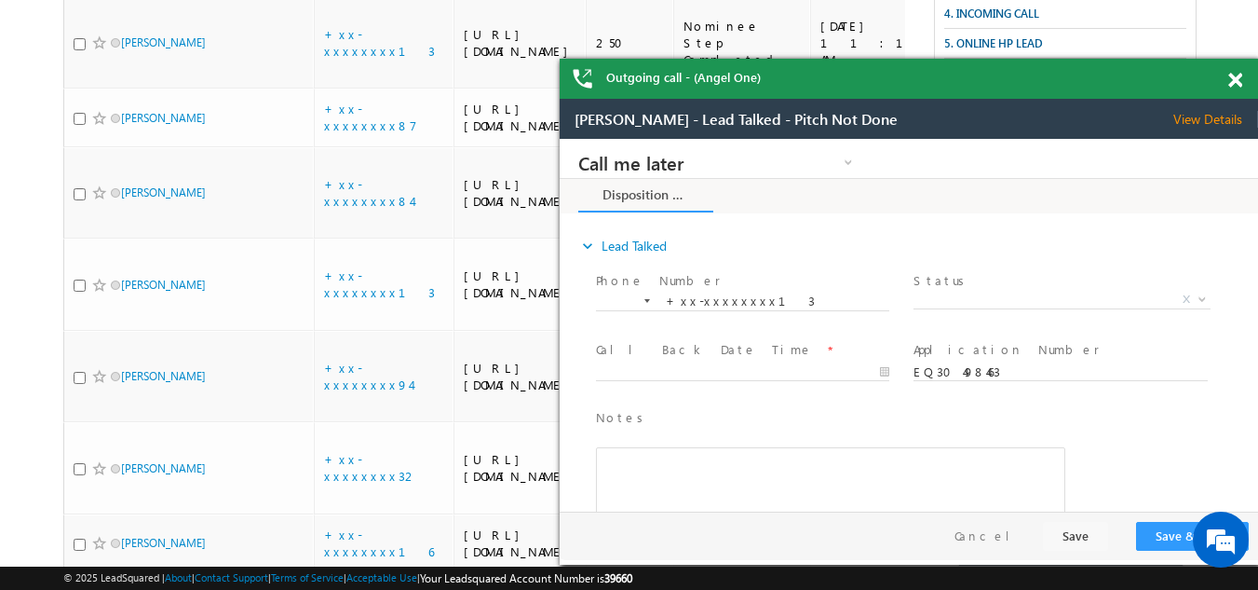
scroll to position [0, 0]
click at [1233, 82] on span at bounding box center [1235, 81] width 14 height 16
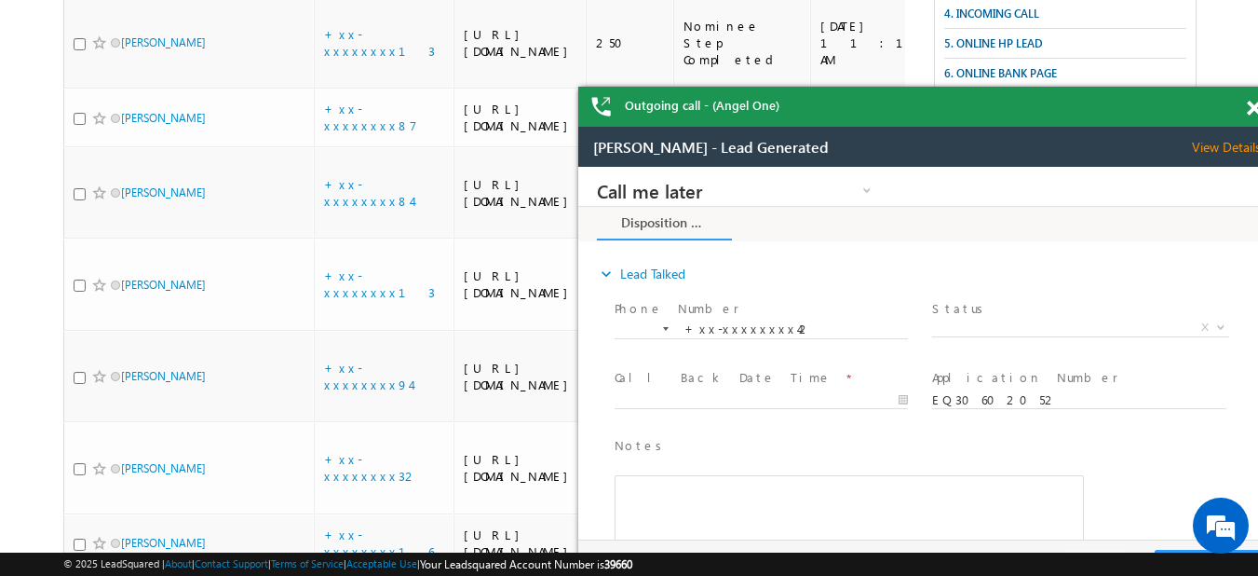
click at [1250, 106] on span at bounding box center [1254, 109] width 14 height 16
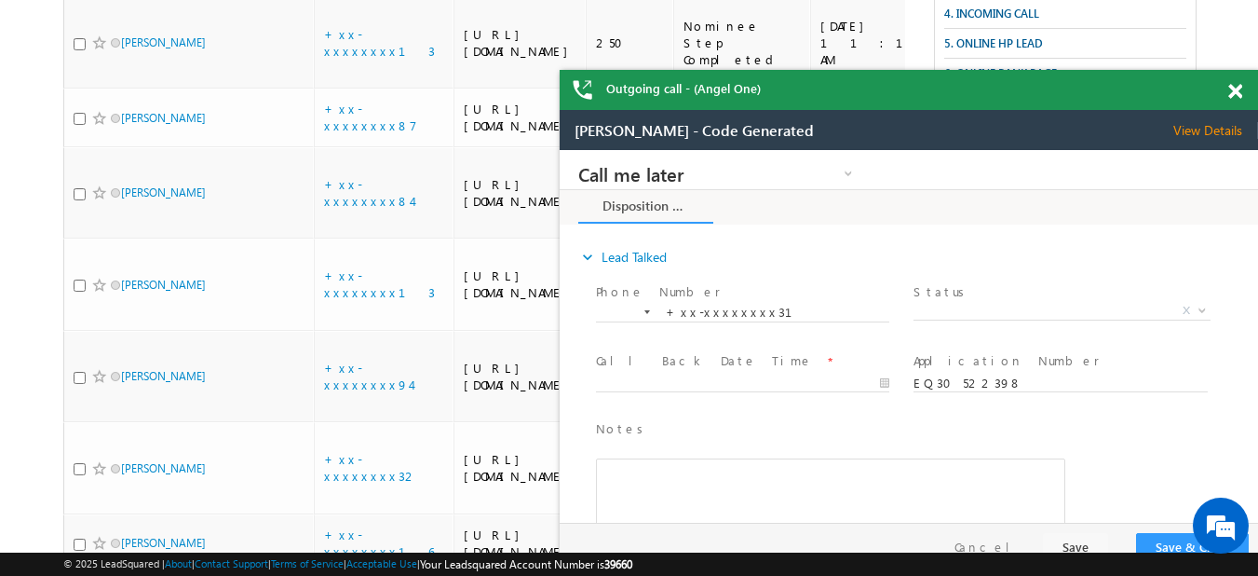
drag, startPoint x: 1745, startPoint y: 252, endPoint x: 854, endPoint y: 139, distance: 898.5
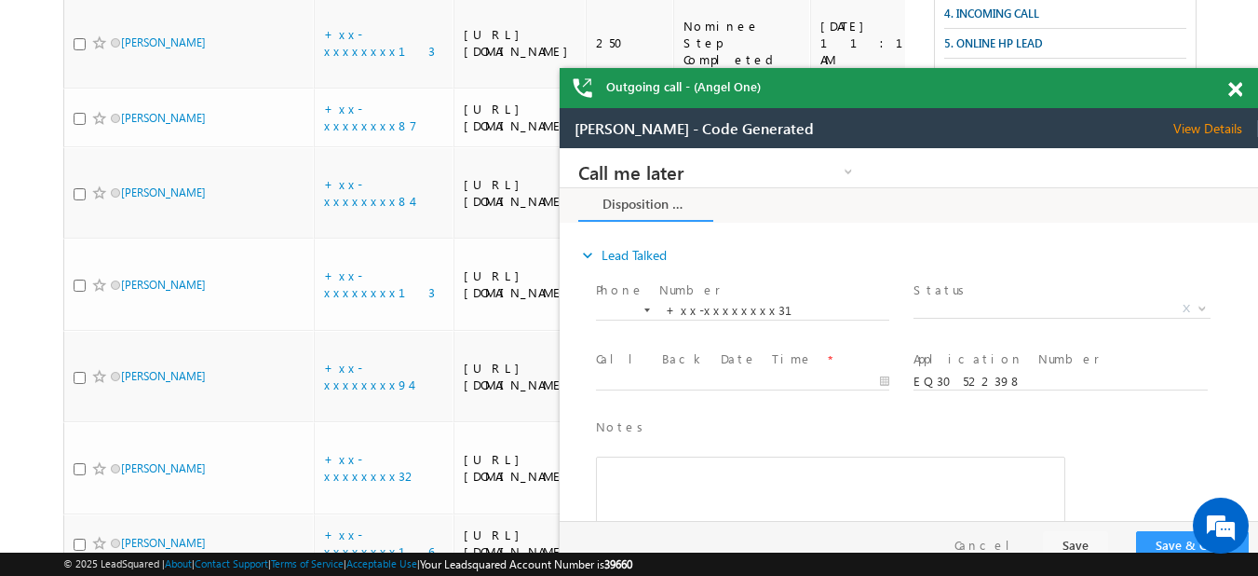
click at [1235, 95] on span at bounding box center [1235, 90] width 14 height 16
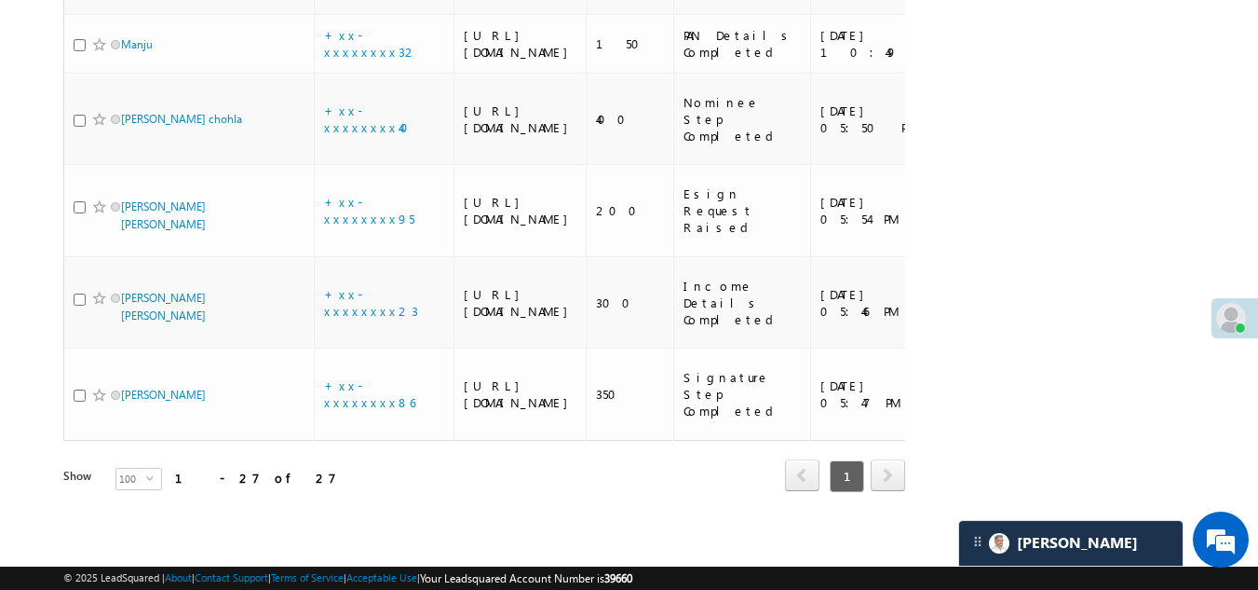
scroll to position [2149, 0]
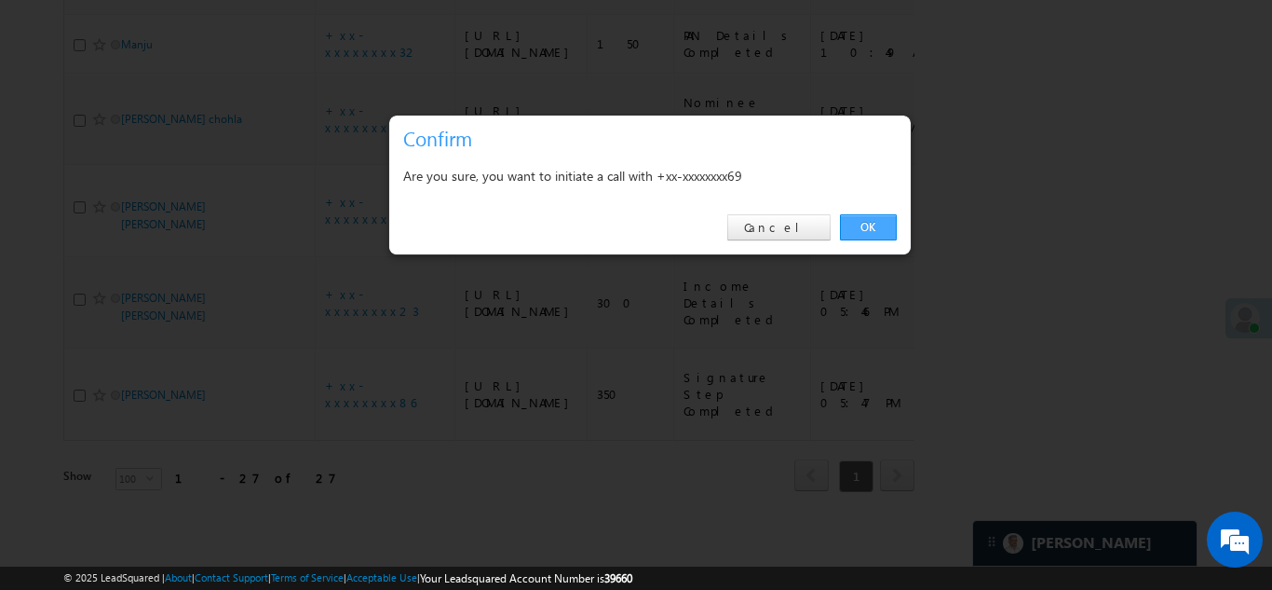
click at [877, 221] on link "OK" at bounding box center [868, 227] width 57 height 26
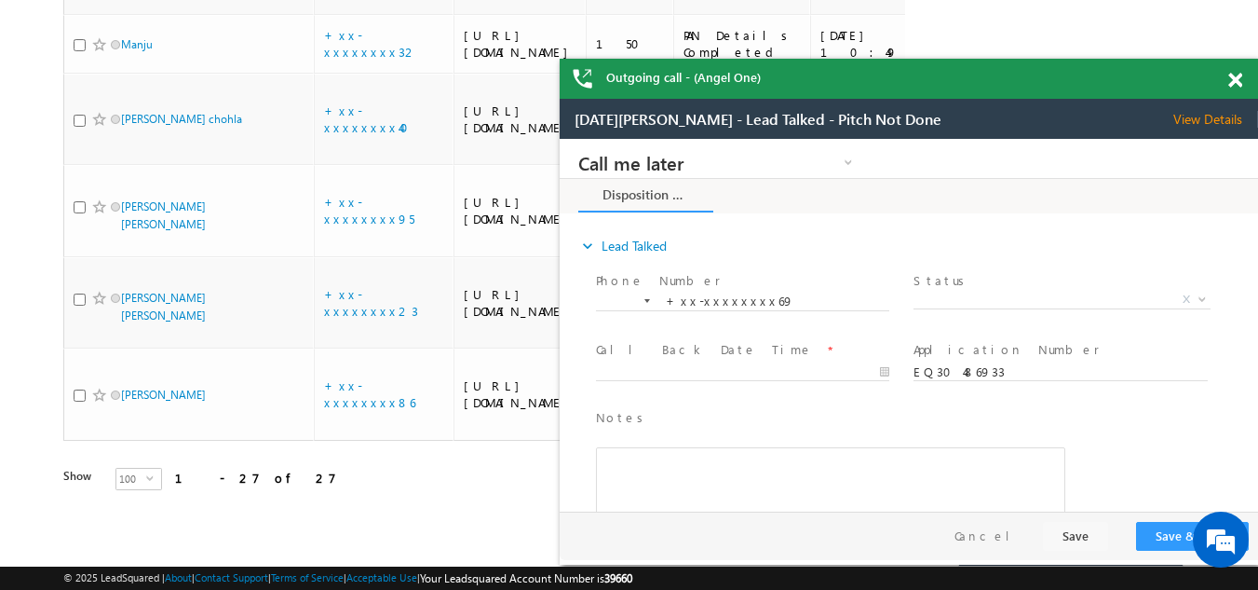
scroll to position [0, 0]
click at [1232, 81] on span at bounding box center [1235, 81] width 14 height 16
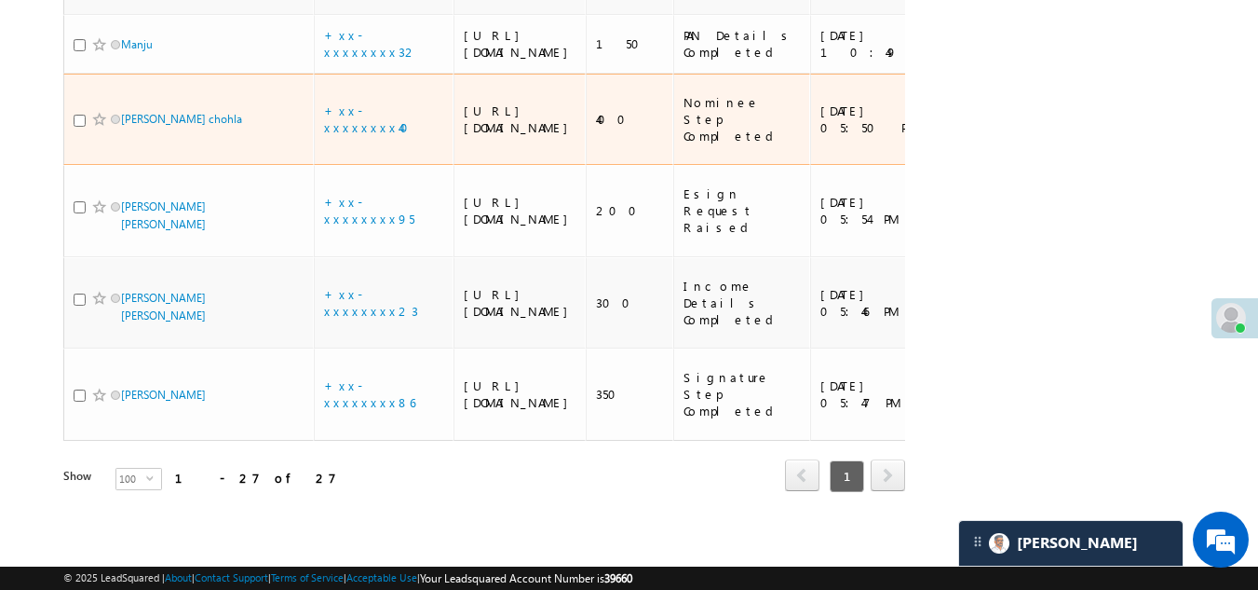
scroll to position [2708, 0]
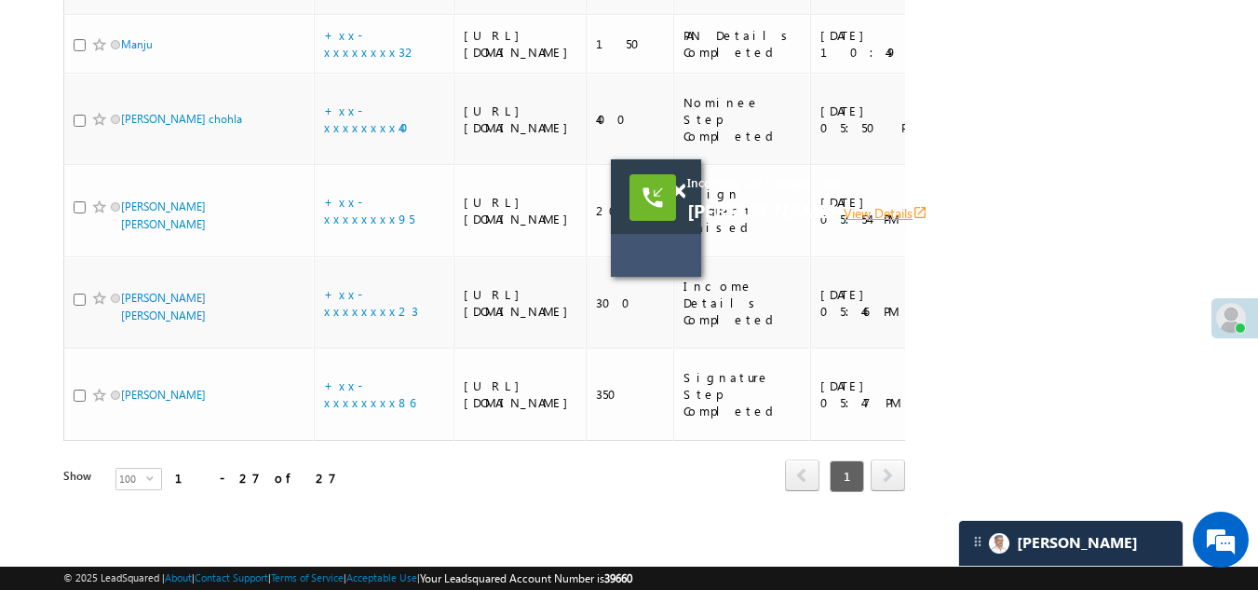
click at [857, 214] on link "View Details open_in_new" at bounding box center [886, 213] width 84 height 18
click at [676, 189] on span at bounding box center [679, 191] width 14 height 16
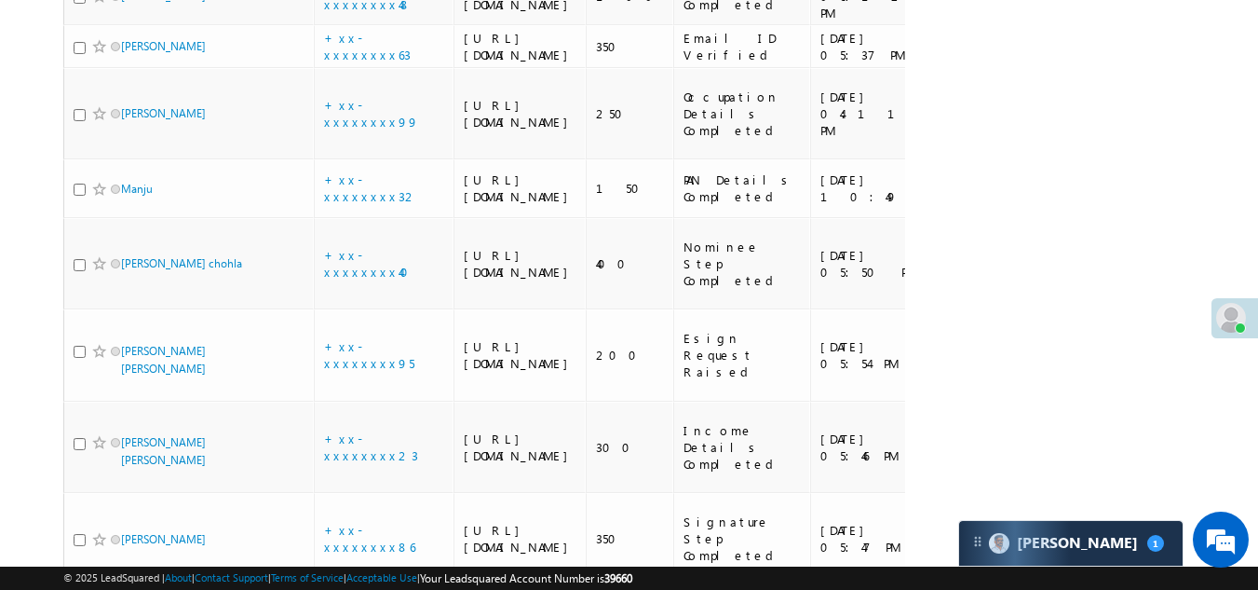
scroll to position [1869, 0]
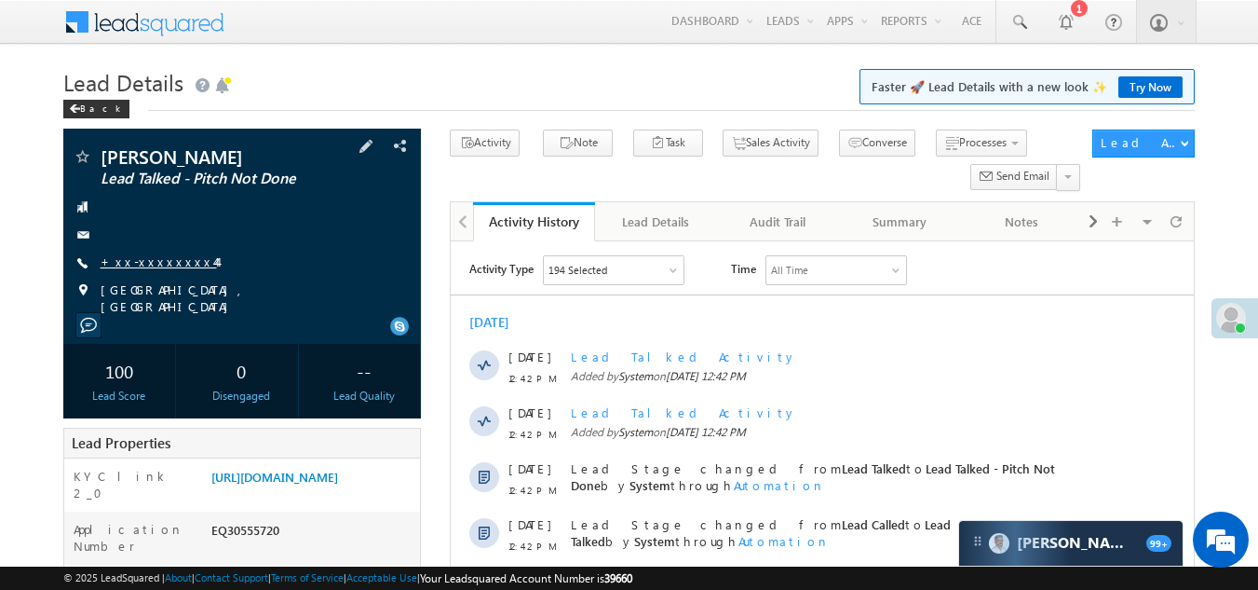
click at [130, 258] on link "+xx-xxxxxxxx44" at bounding box center [159, 261] width 116 height 16
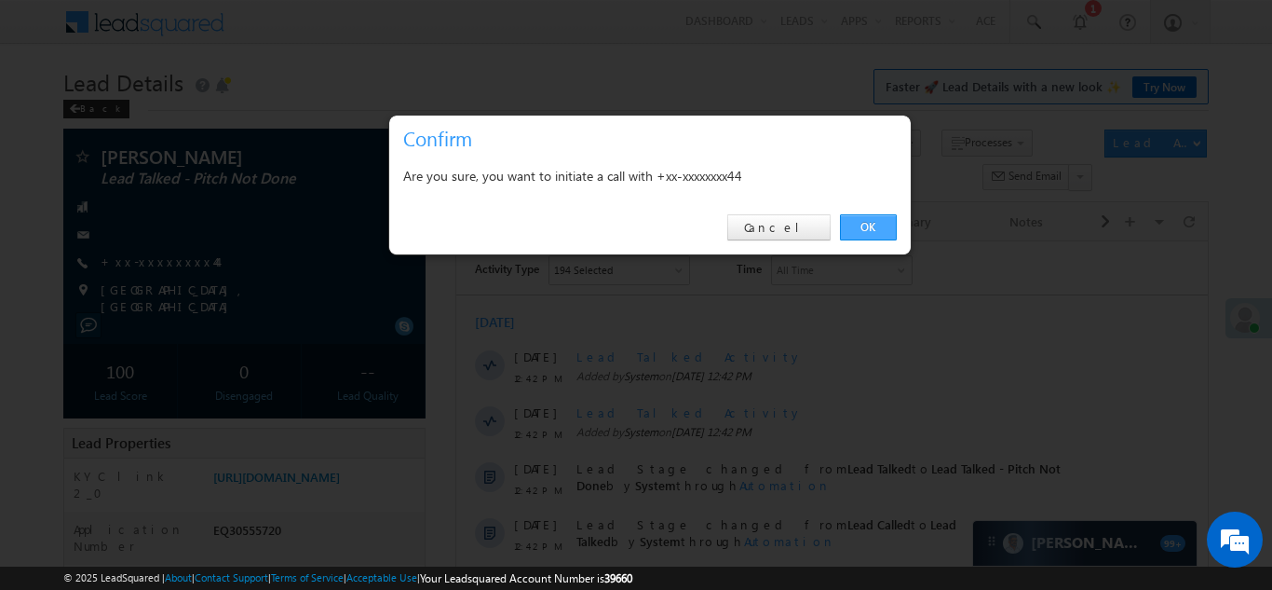
click at [868, 224] on link "OK" at bounding box center [868, 227] width 57 height 26
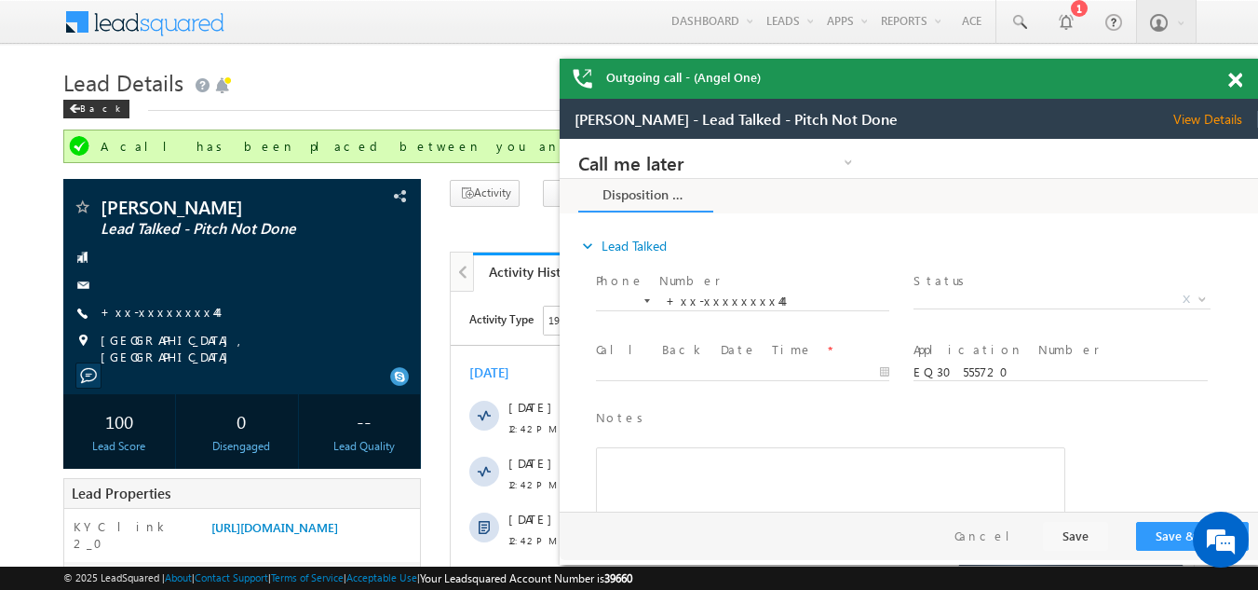
click at [1240, 80] on span at bounding box center [1235, 81] width 14 height 16
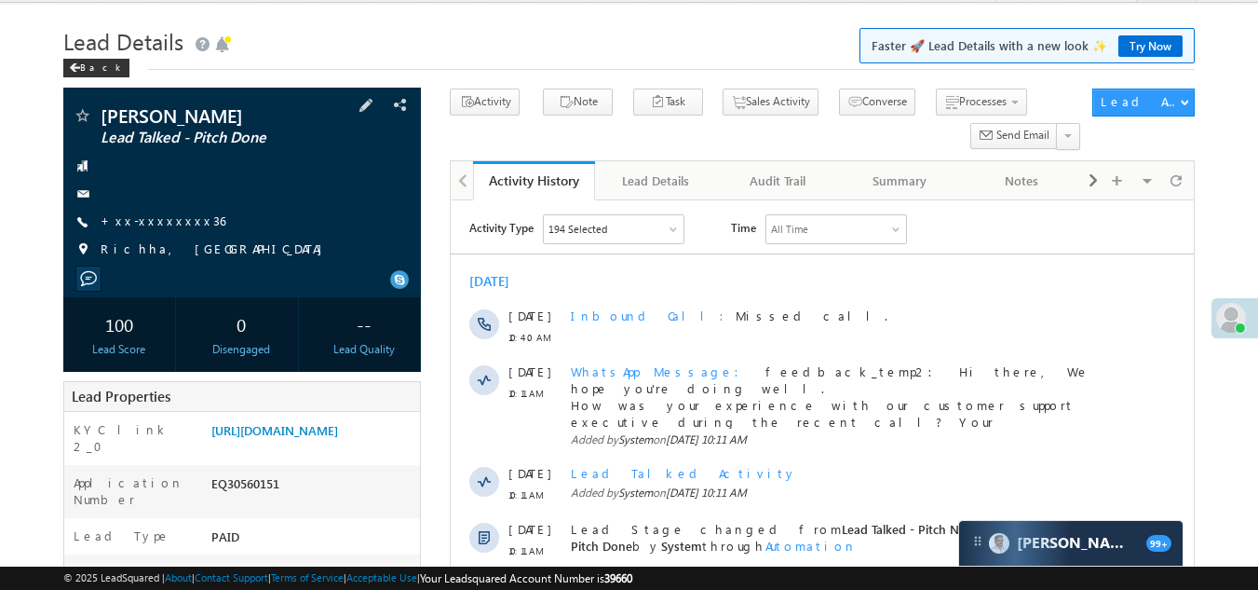
scroll to position [2, 0]
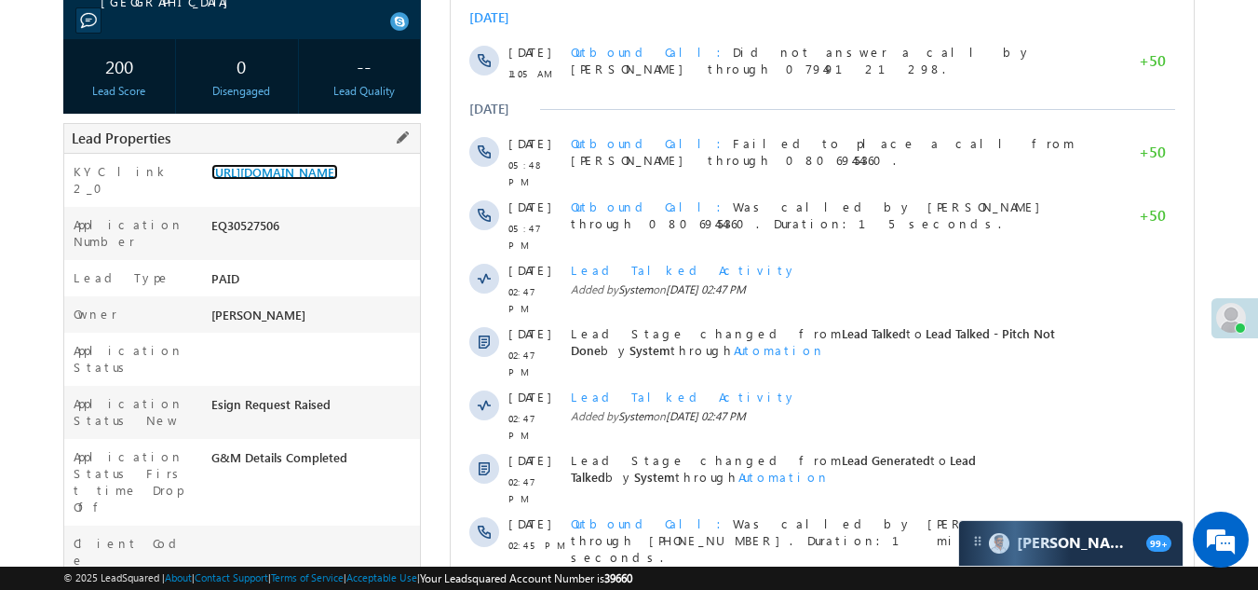
scroll to position [559, 0]
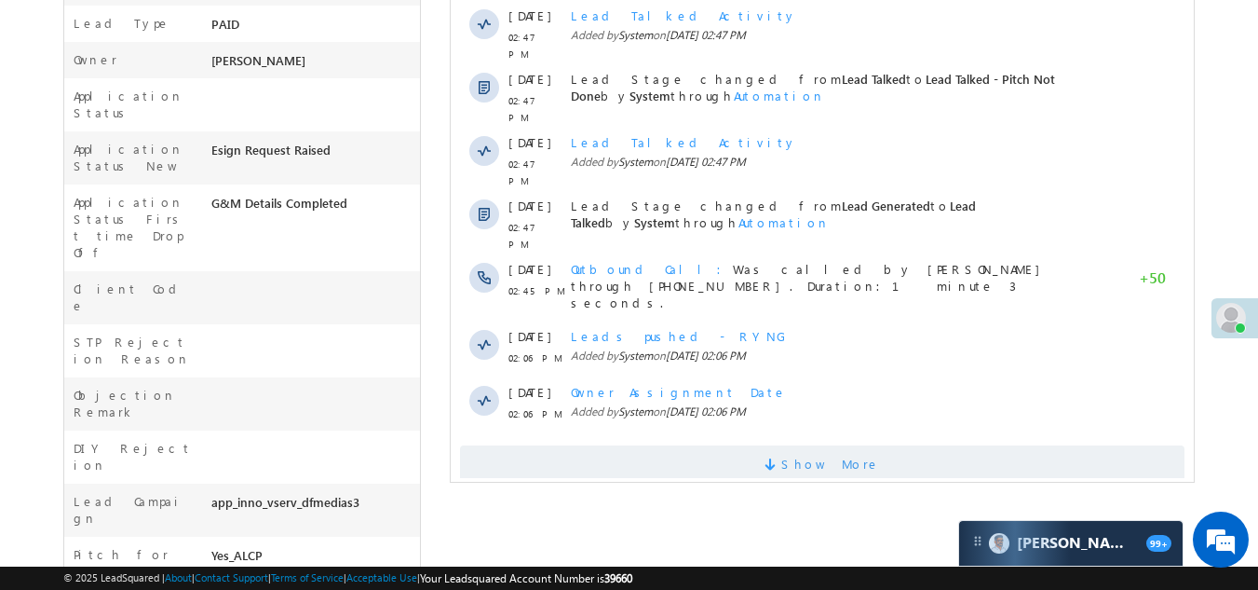
click at [702, 445] on span "Show More" at bounding box center [822, 463] width 725 height 37
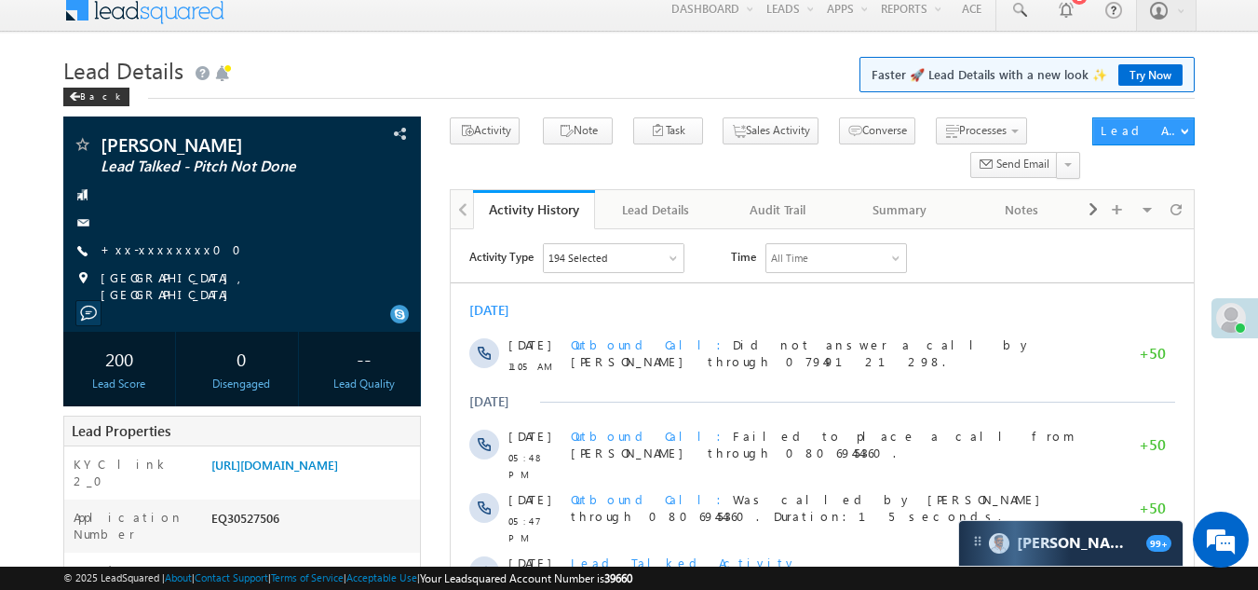
scroll to position [0, 0]
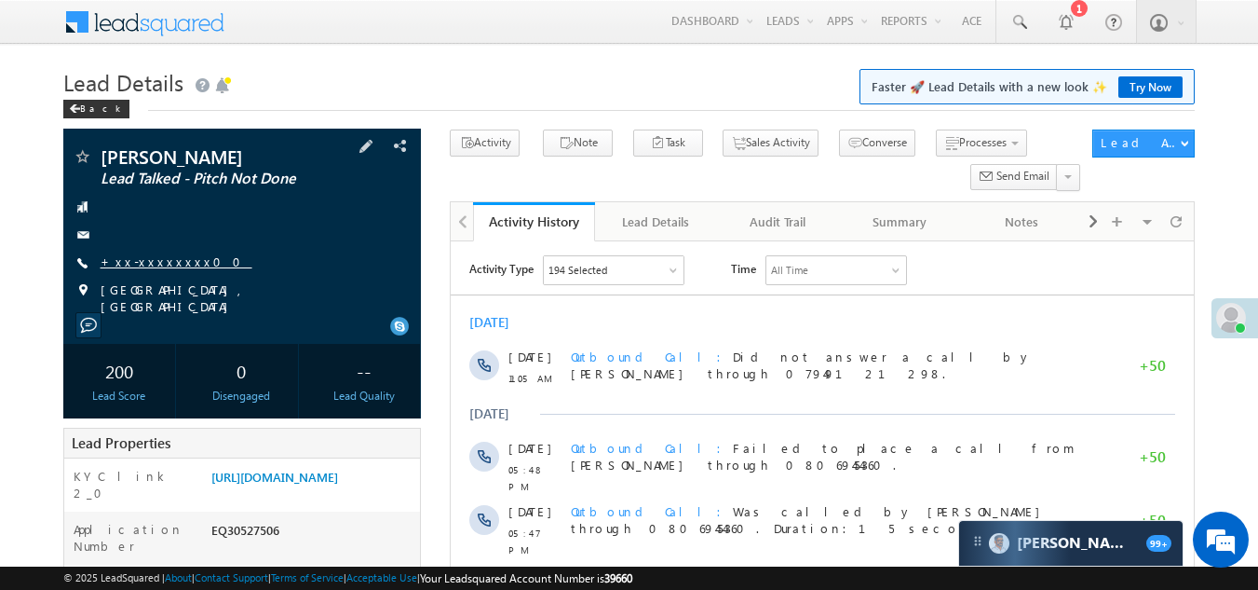
click at [140, 264] on link "+xx-xxxxxxxx00" at bounding box center [177, 261] width 152 height 16
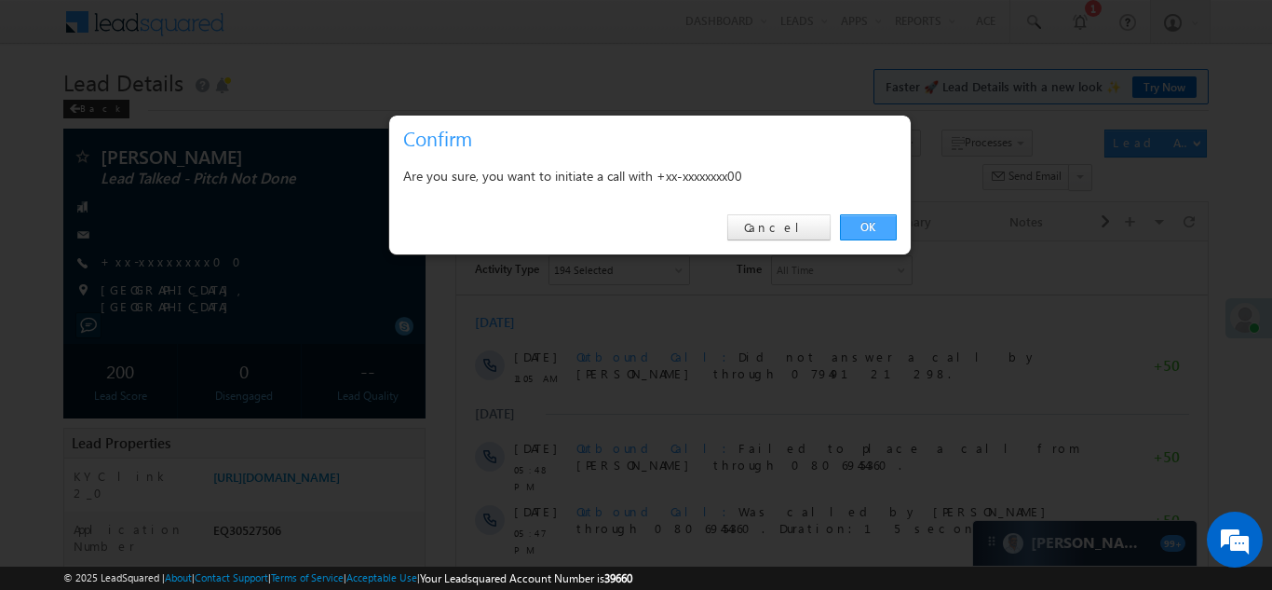
click at [868, 223] on link "OK" at bounding box center [868, 227] width 57 height 26
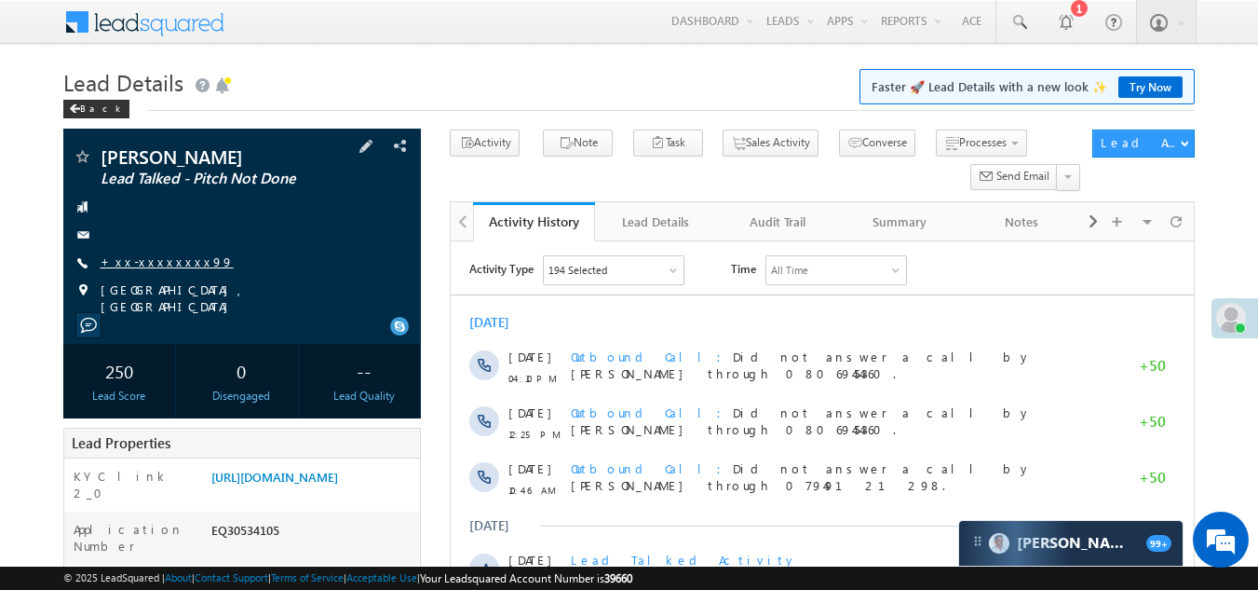
click at [162, 261] on link "+xx-xxxxxxxx99" at bounding box center [167, 261] width 133 height 16
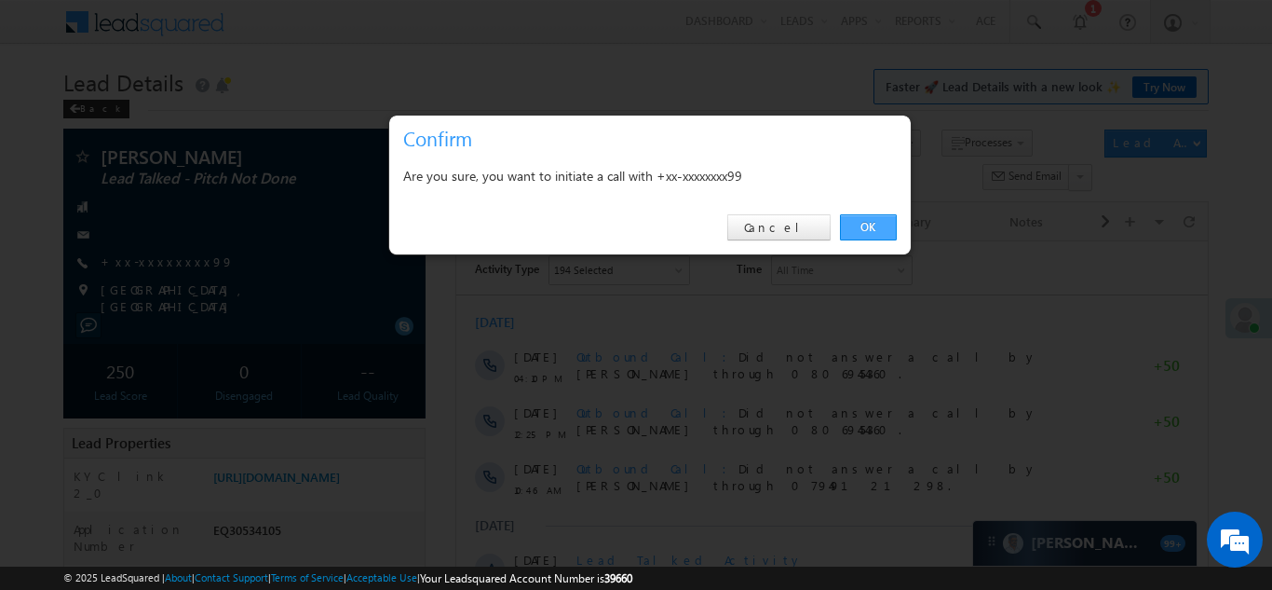
click at [865, 225] on link "OK" at bounding box center [868, 227] width 57 height 26
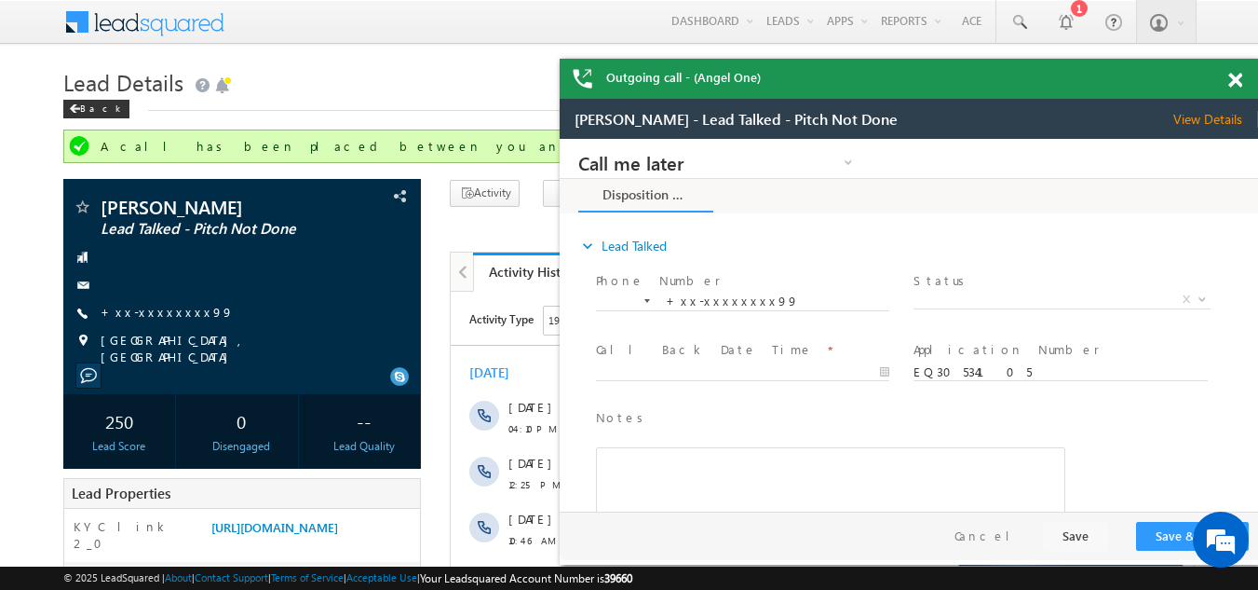
click at [1232, 80] on span at bounding box center [1235, 81] width 14 height 16
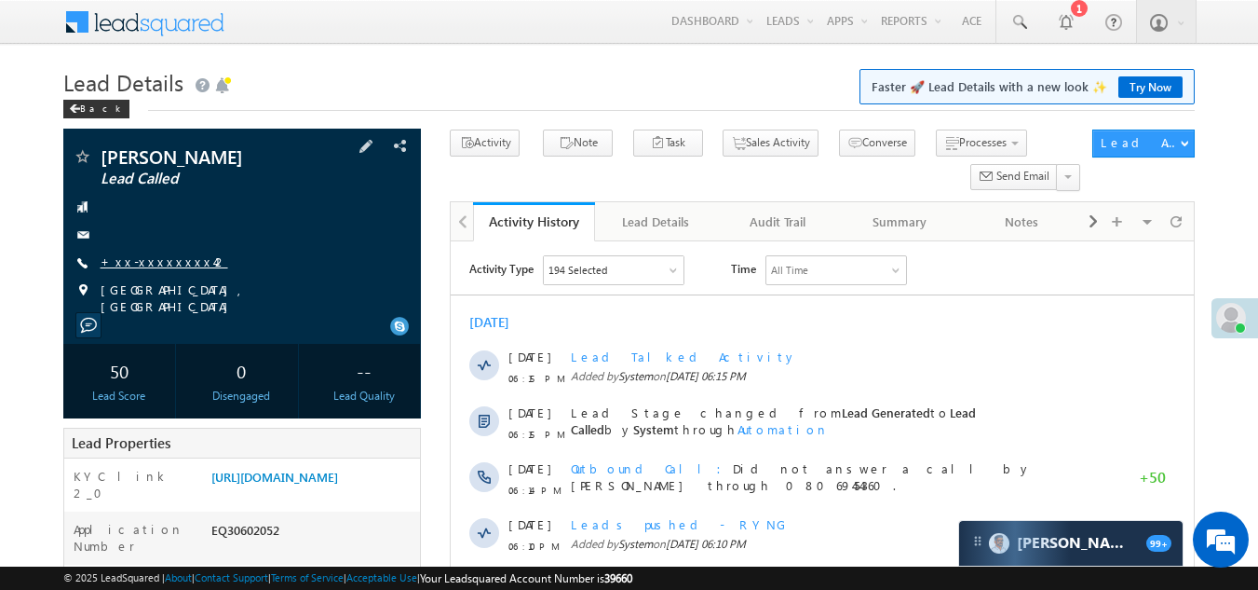
click at [134, 256] on link "+xx-xxxxxxxx42" at bounding box center [165, 261] width 128 height 16
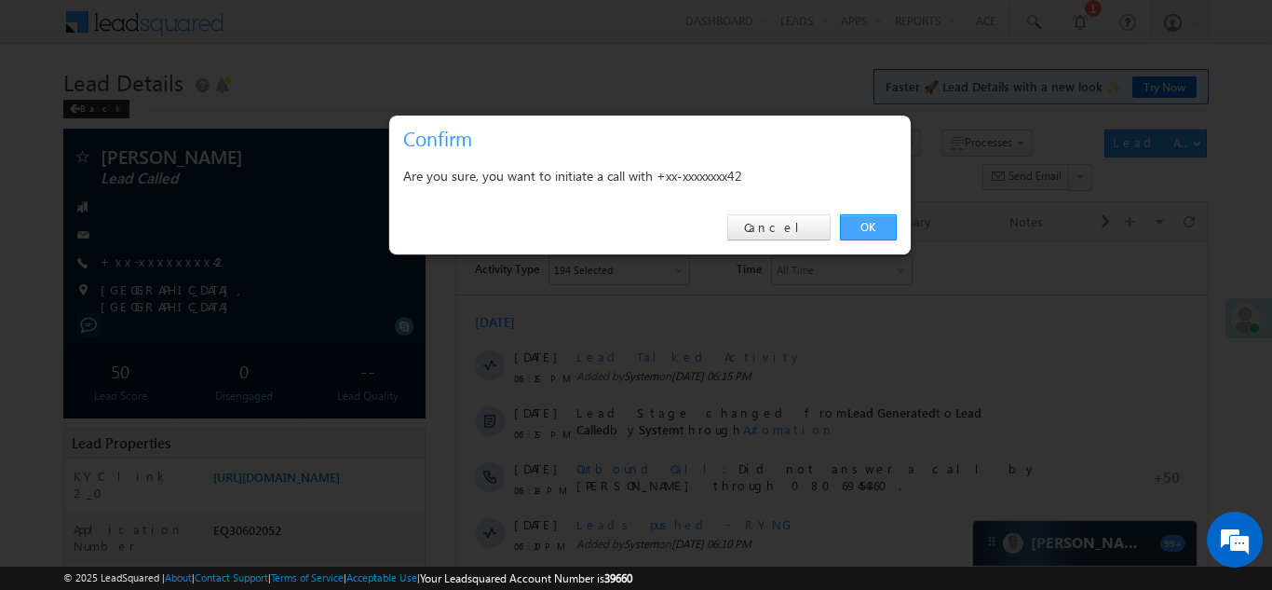
click at [865, 229] on link "OK" at bounding box center [868, 227] width 57 height 26
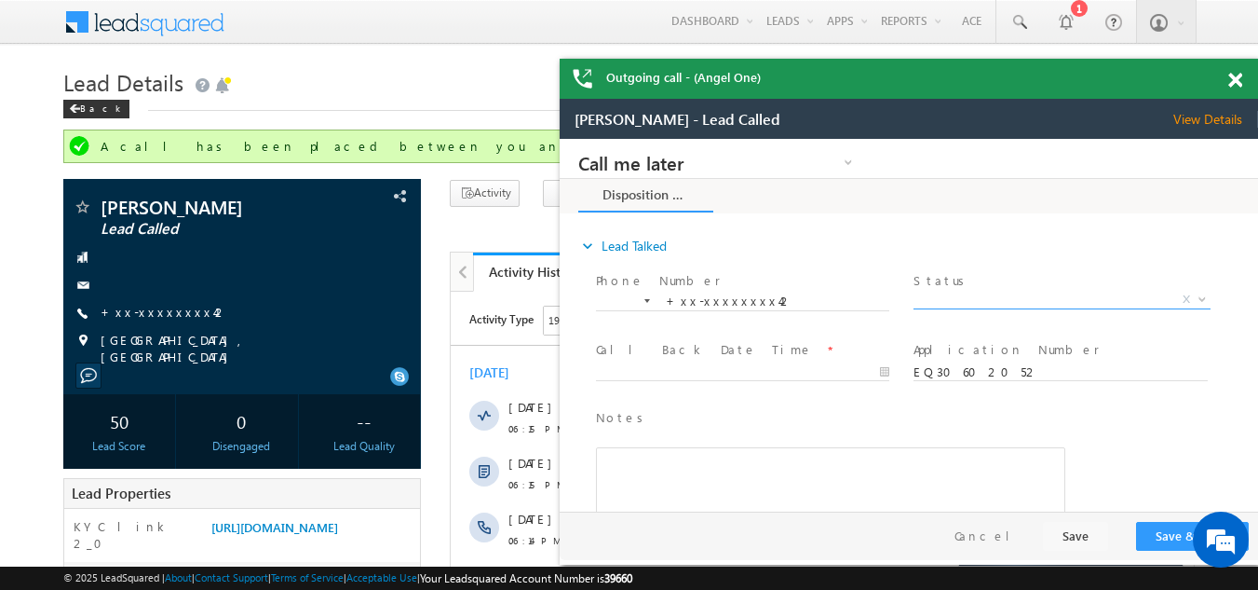
click at [970, 297] on span "X" at bounding box center [1062, 300] width 296 height 19
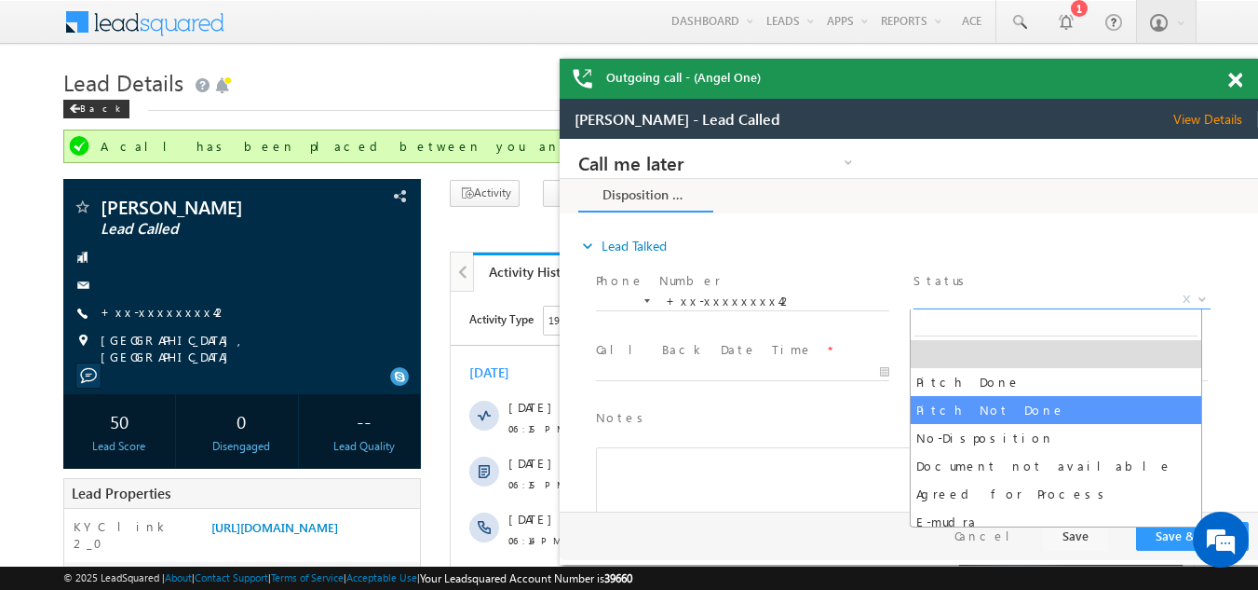
select select "Pitch Not Done"
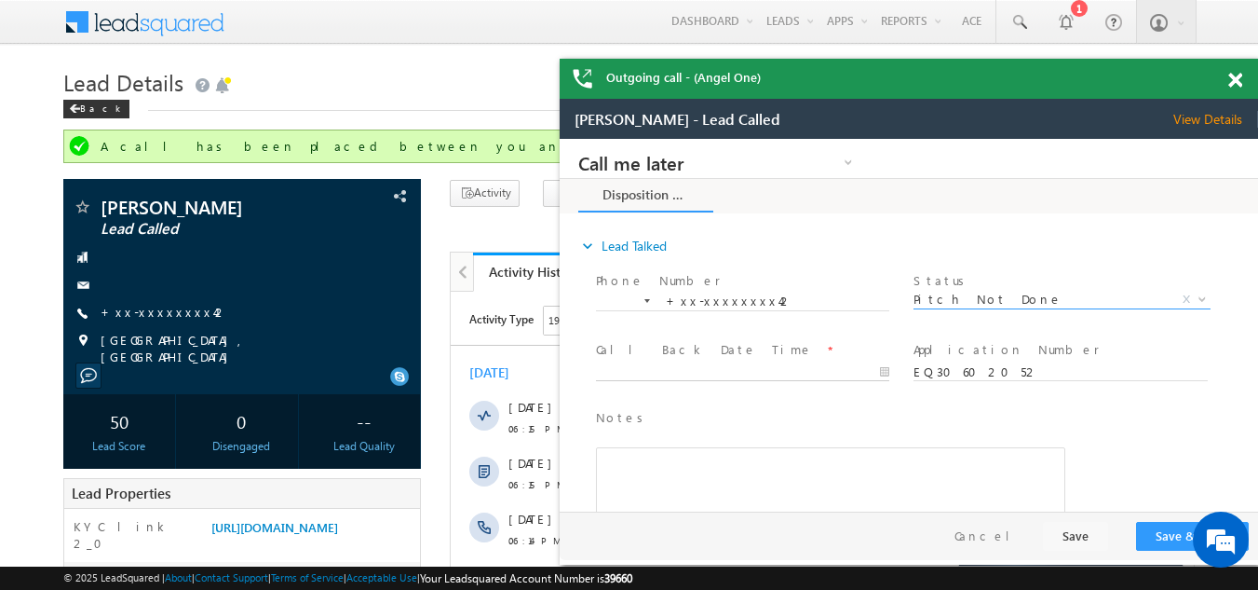
type input "10/15/25 6:24 PM"
click at [643, 363] on input "10/15/25 6:24 PM" at bounding box center [742, 372] width 293 height 19
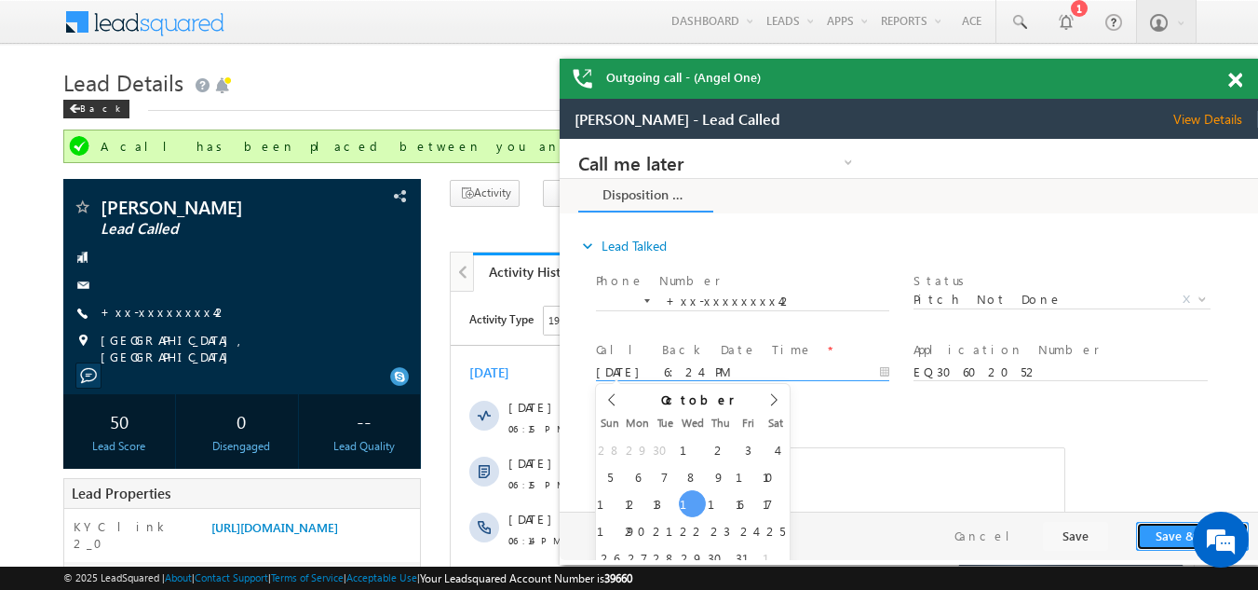
click at [1167, 539] on button "Save & Close" at bounding box center [1192, 536] width 113 height 29
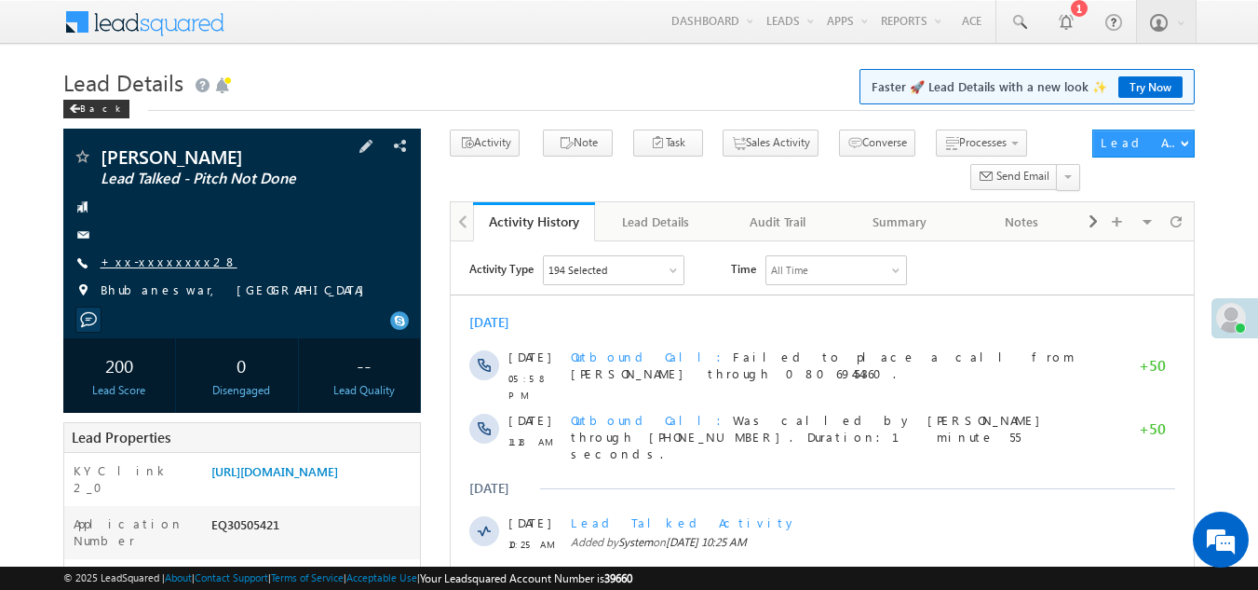
click at [156, 265] on link "+xx-xxxxxxxx28" at bounding box center [169, 261] width 137 height 16
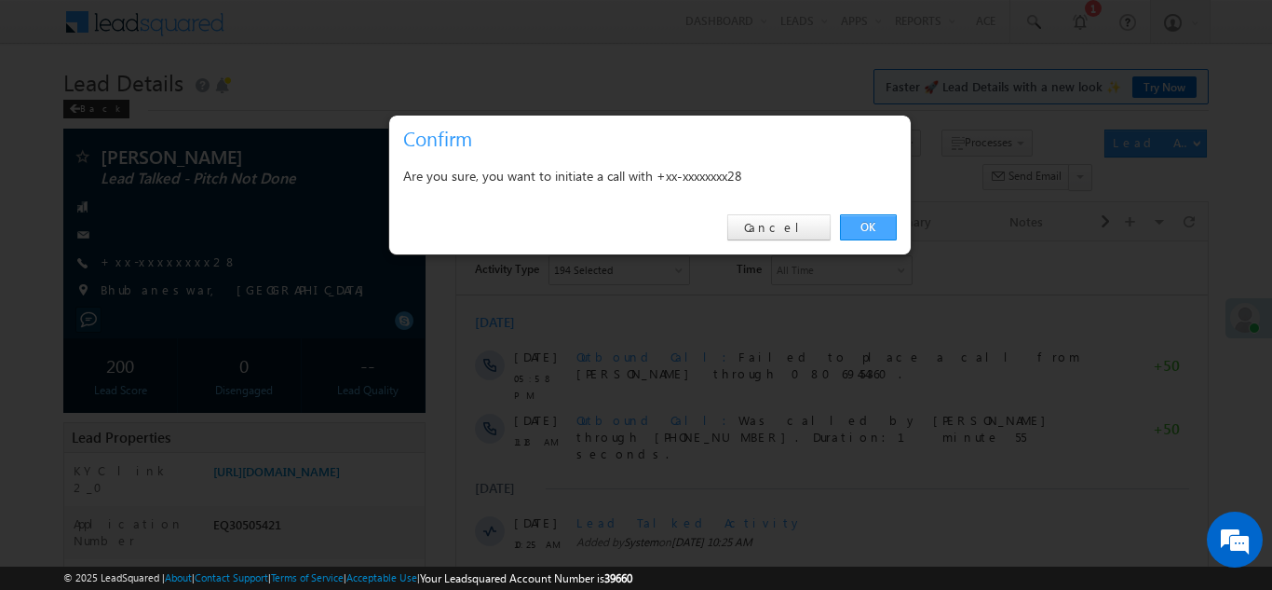
click at [871, 225] on link "OK" at bounding box center [868, 227] width 57 height 26
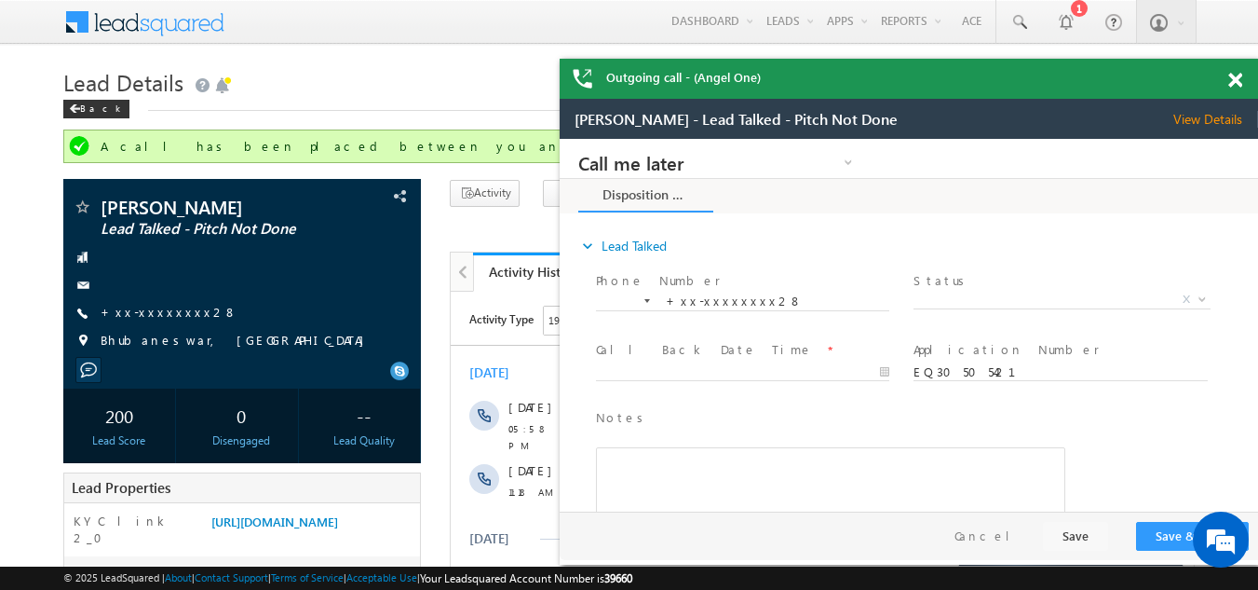
click at [1237, 82] on span at bounding box center [1235, 81] width 14 height 16
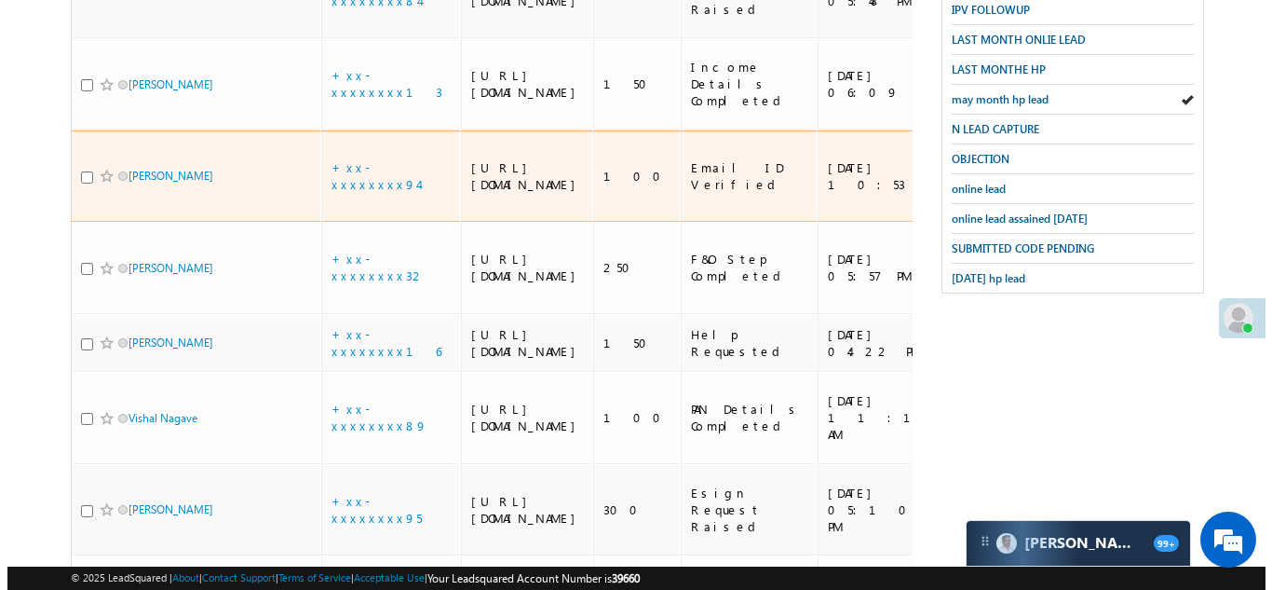
scroll to position [744, 0]
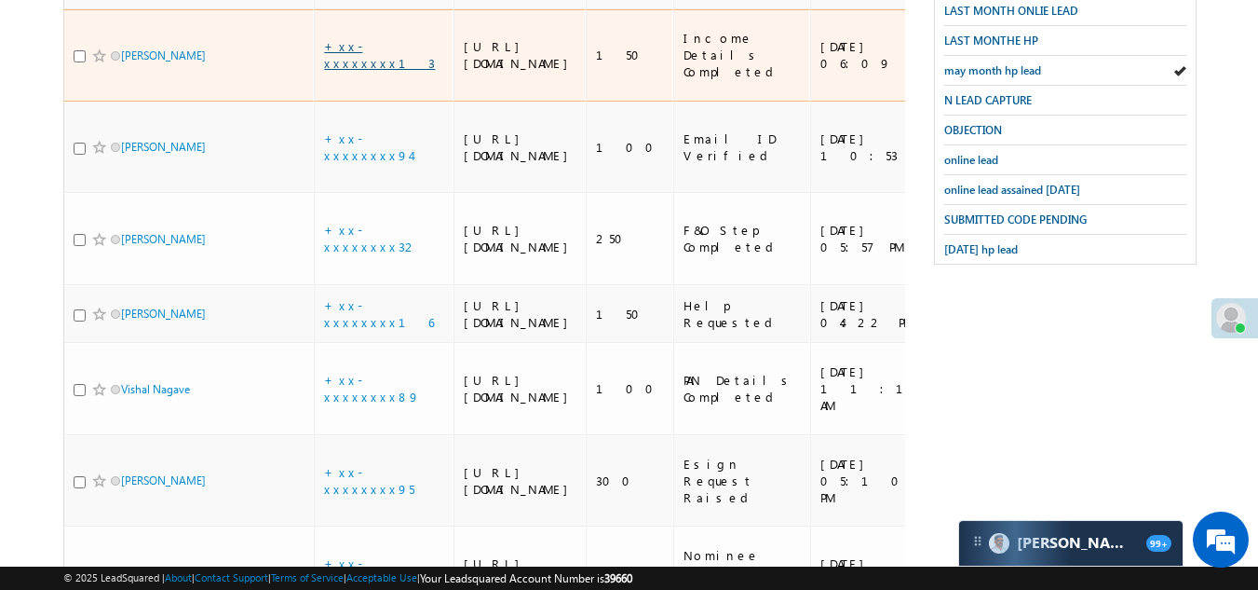
click at [372, 71] on link "+xx-xxxxxxxx13" at bounding box center [379, 54] width 111 height 33
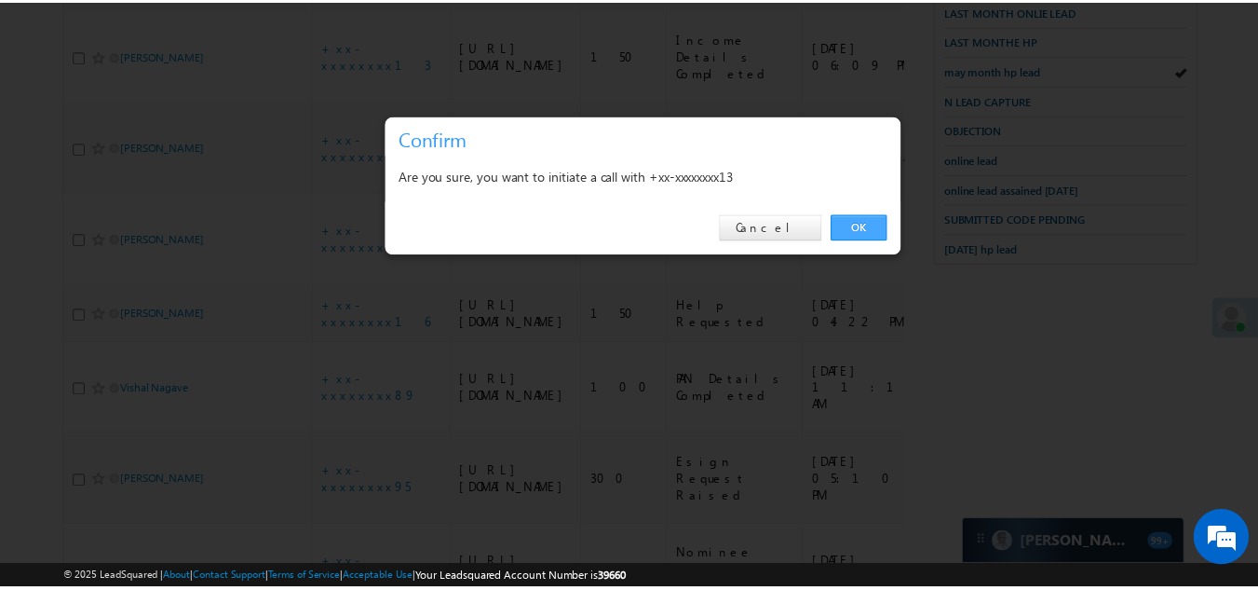
scroll to position [0, 0]
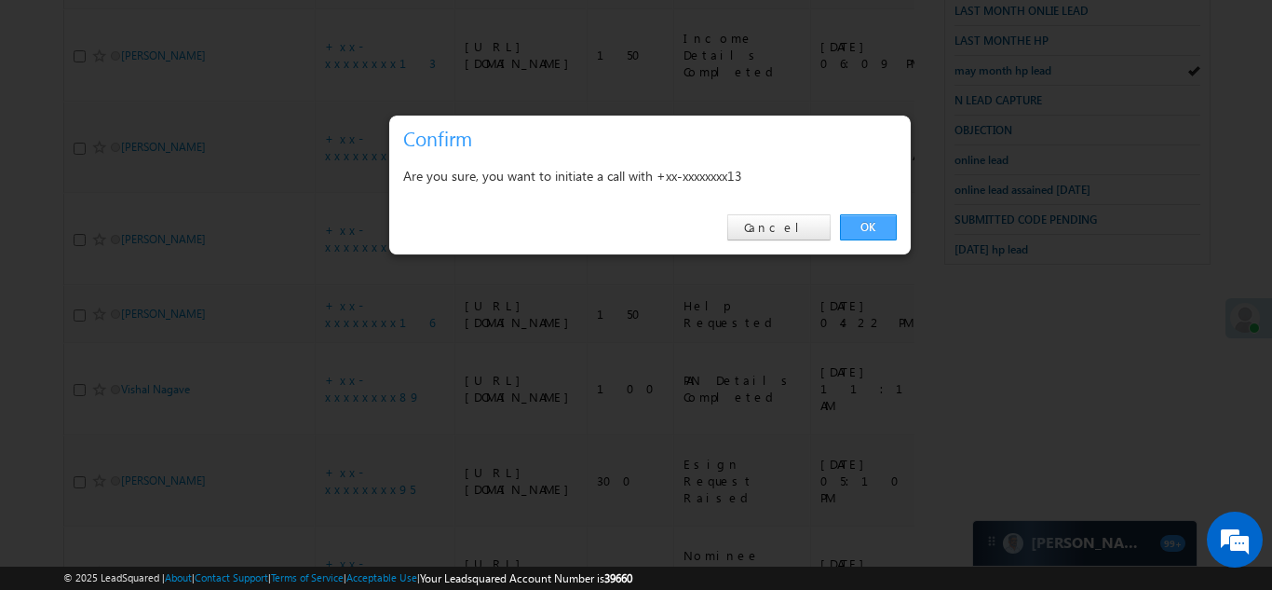
click at [871, 226] on link "OK" at bounding box center [868, 227] width 57 height 26
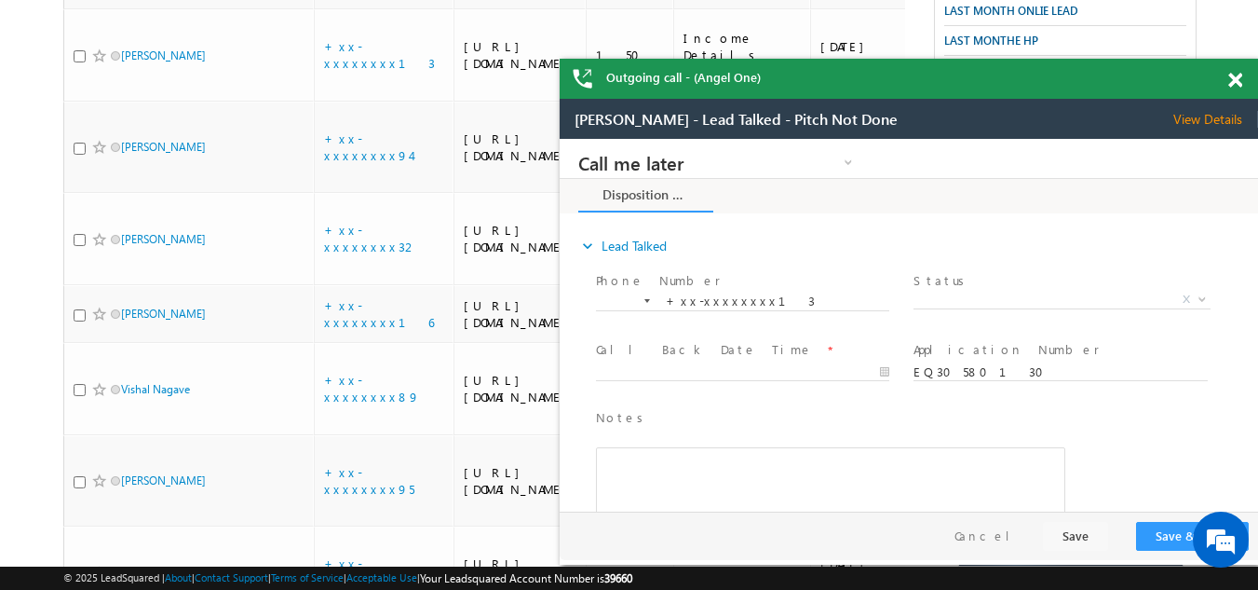
click at [1236, 75] on span at bounding box center [1235, 81] width 14 height 16
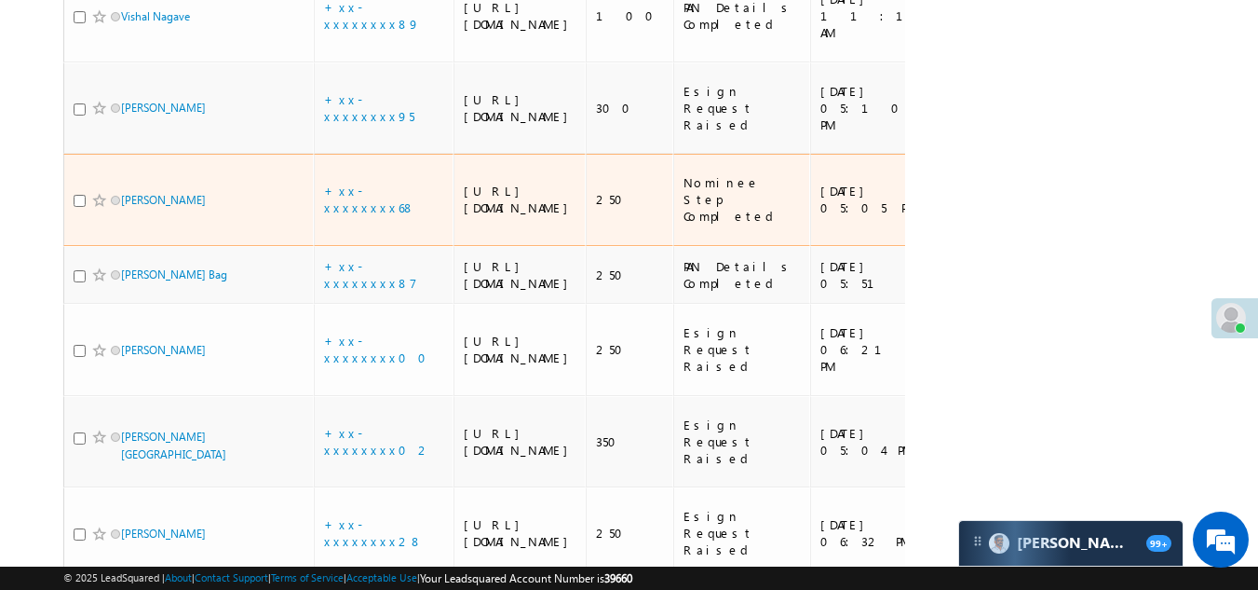
scroll to position [1260, 0]
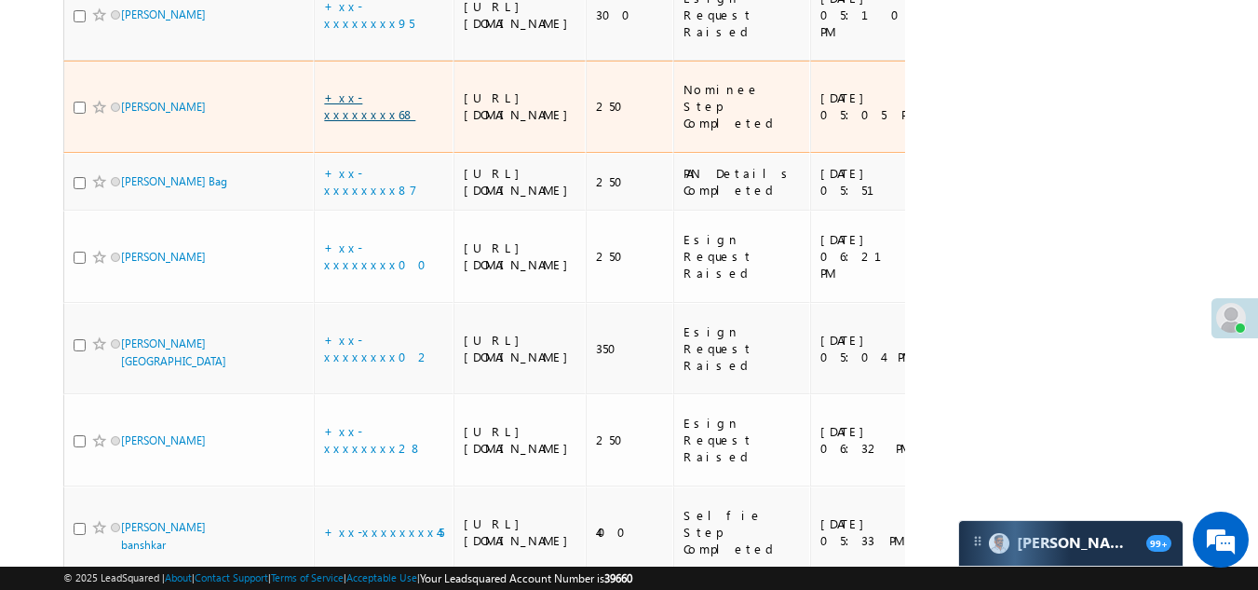
click at [372, 122] on link "+xx-xxxxxxxx68" at bounding box center [369, 105] width 91 height 33
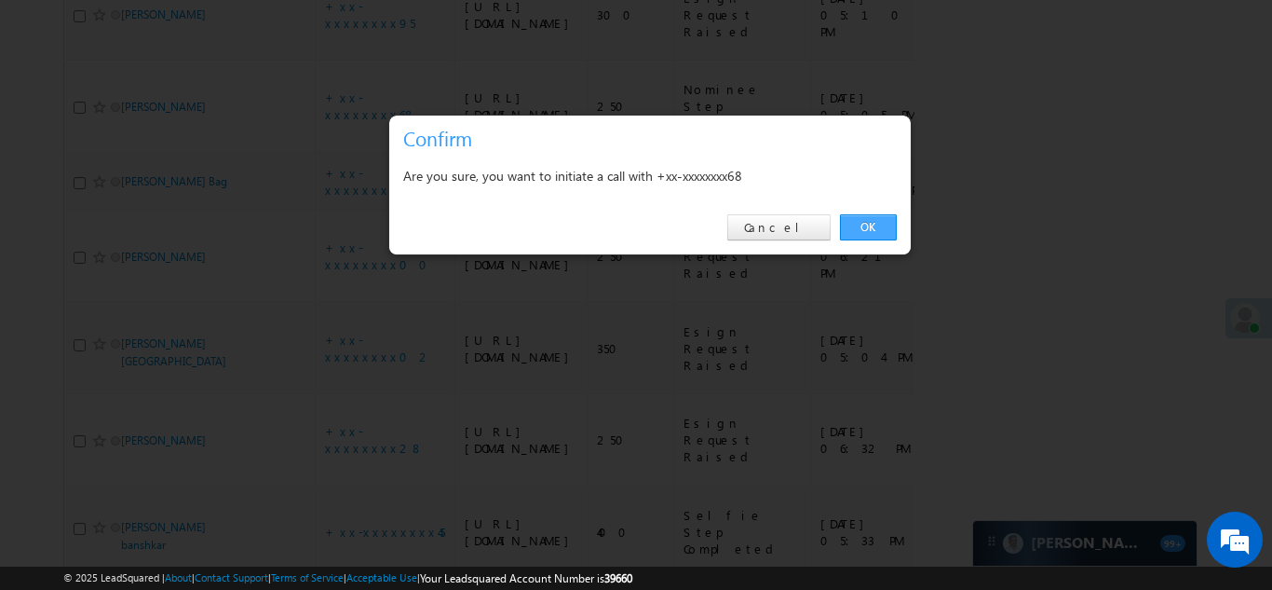
click at [876, 222] on link "OK" at bounding box center [868, 227] width 57 height 26
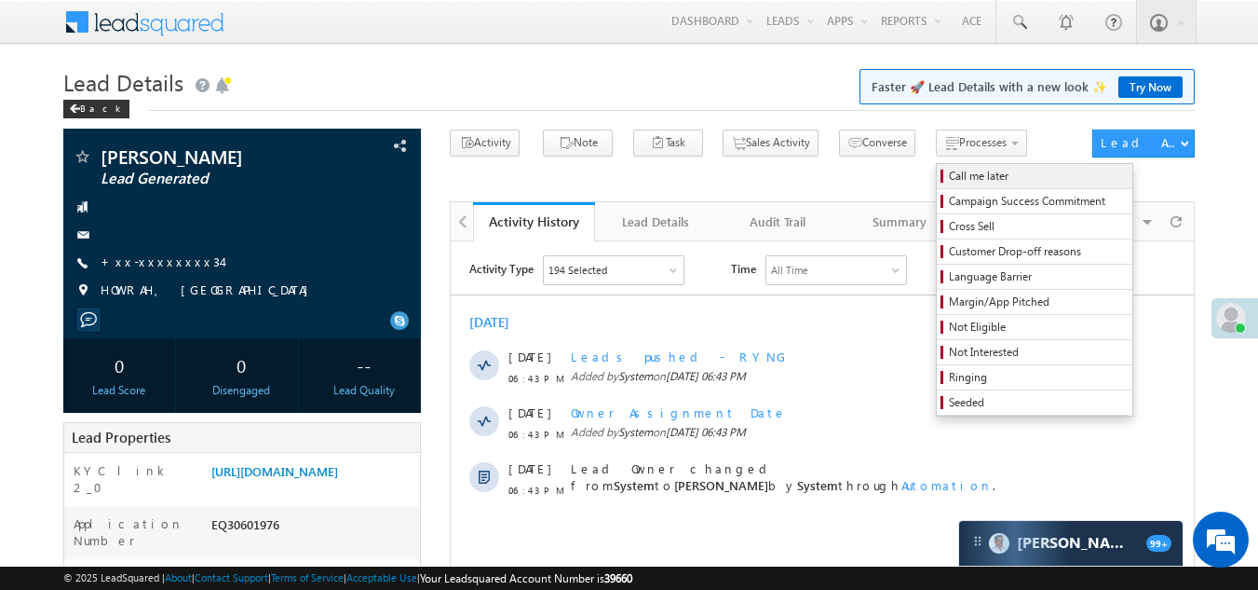
click at [949, 181] on span "Call me later" at bounding box center [1037, 176] width 177 height 17
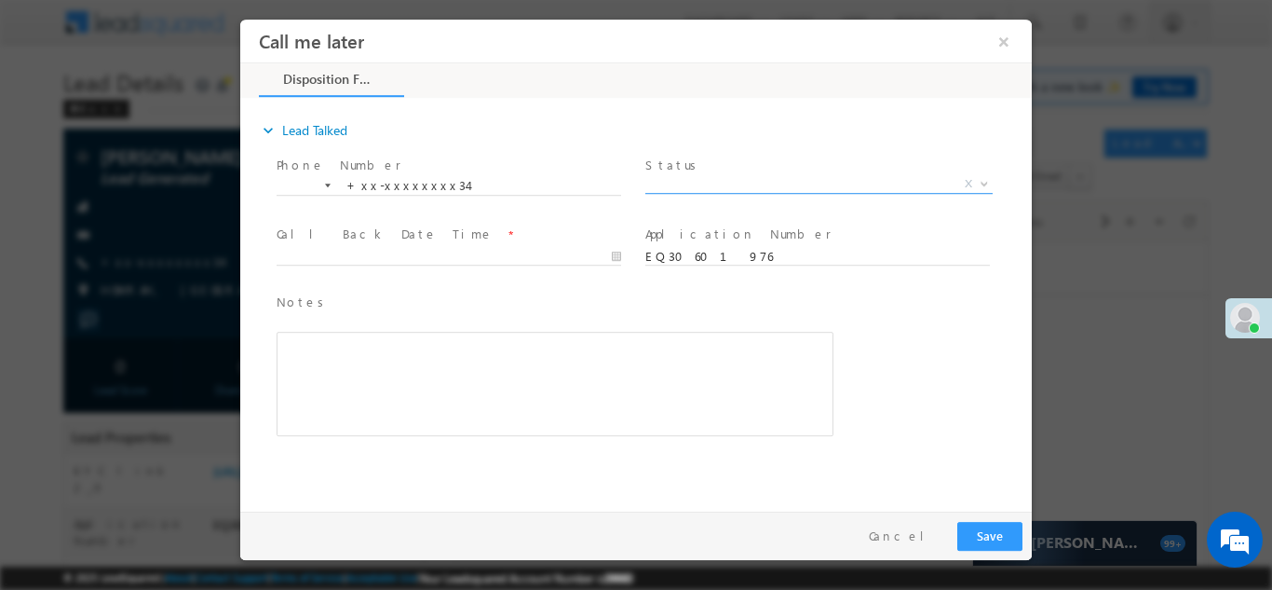
click at [745, 178] on span "X" at bounding box center [818, 183] width 347 height 19
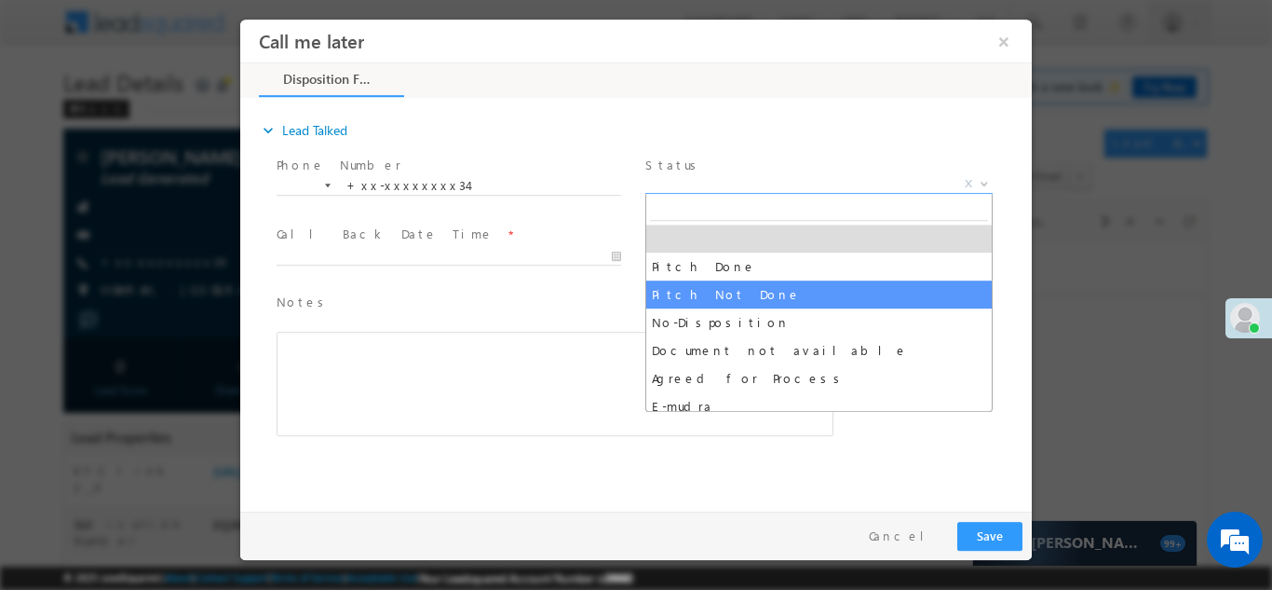
select select "Pitch Not Done"
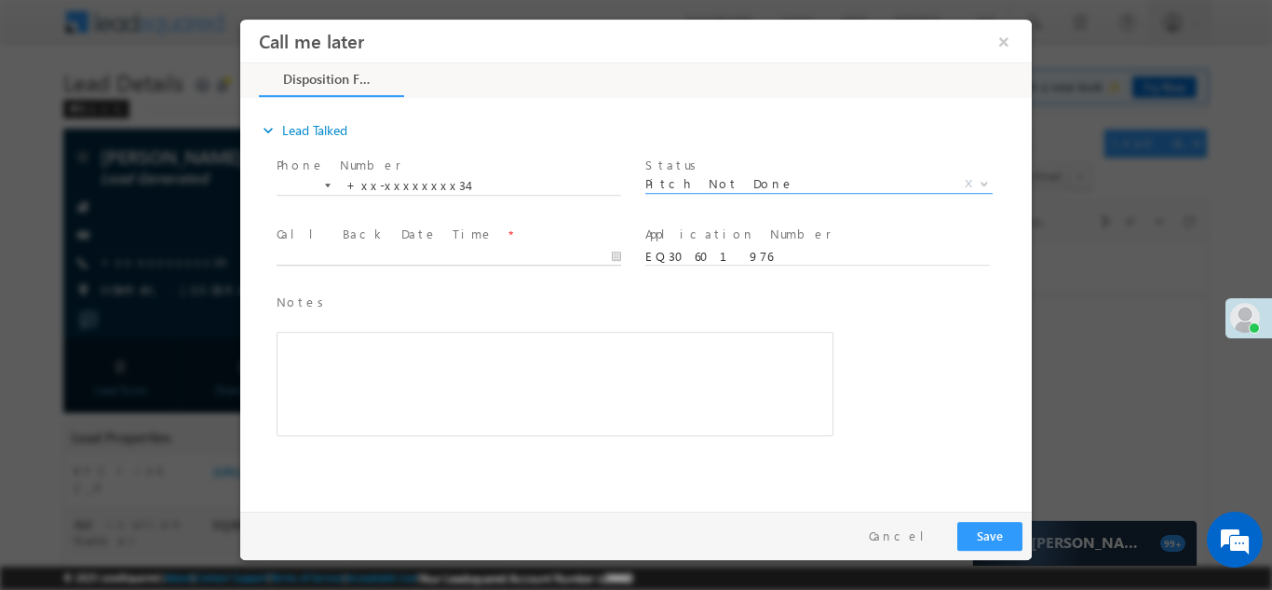
type input "10/15/25 6:52 PM"
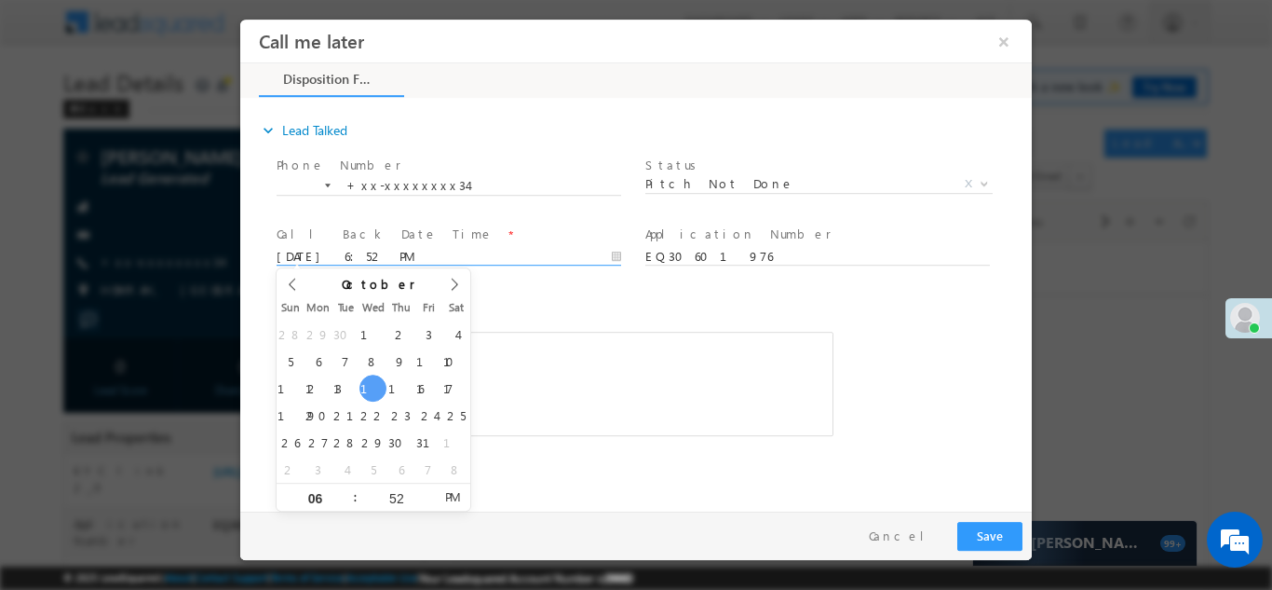
click at [422, 256] on input "10/15/25 6:52 PM" at bounding box center [449, 256] width 345 height 19
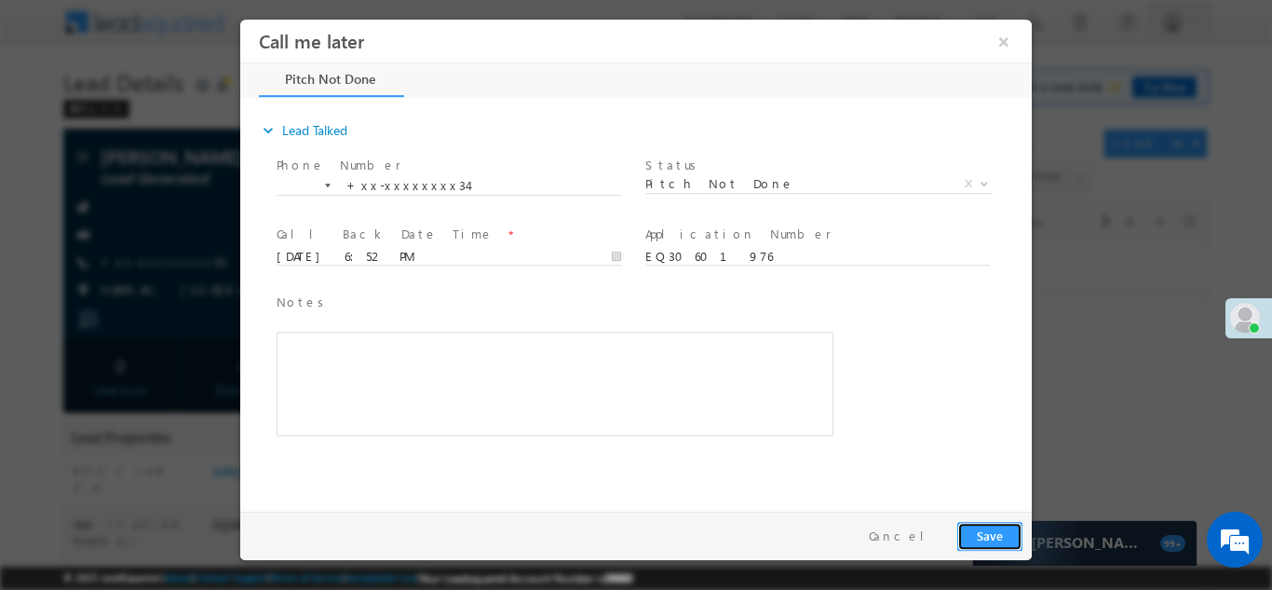
click at [987, 535] on button "Save" at bounding box center [989, 535] width 65 height 29
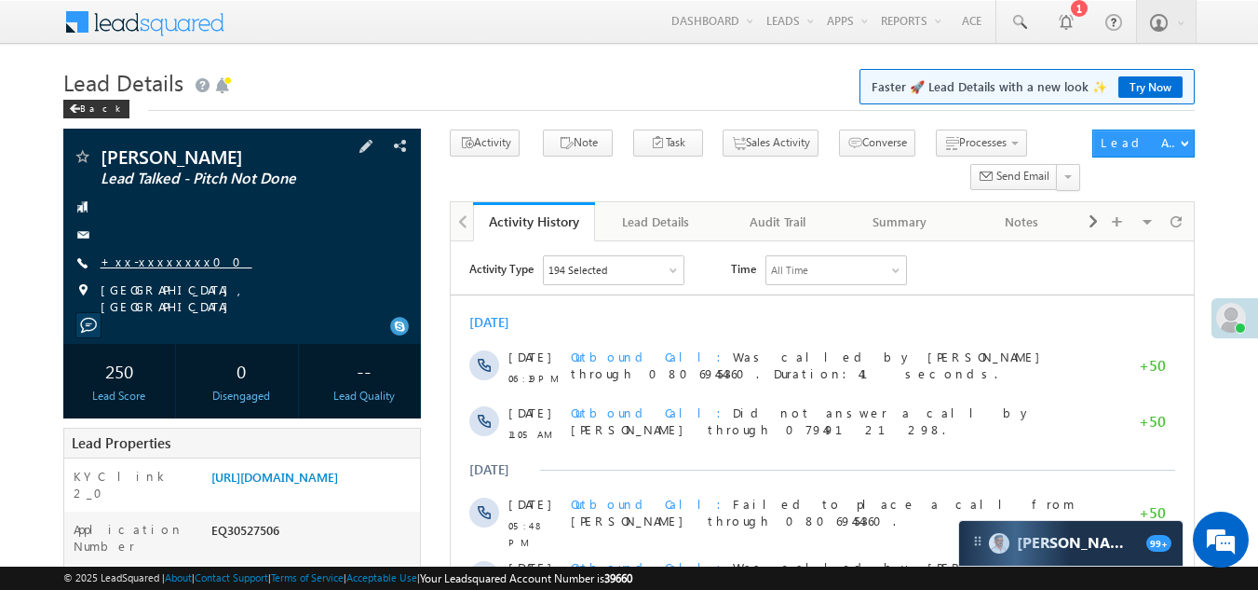
click at [135, 257] on link "+xx-xxxxxxxx00" at bounding box center [177, 261] width 152 height 16
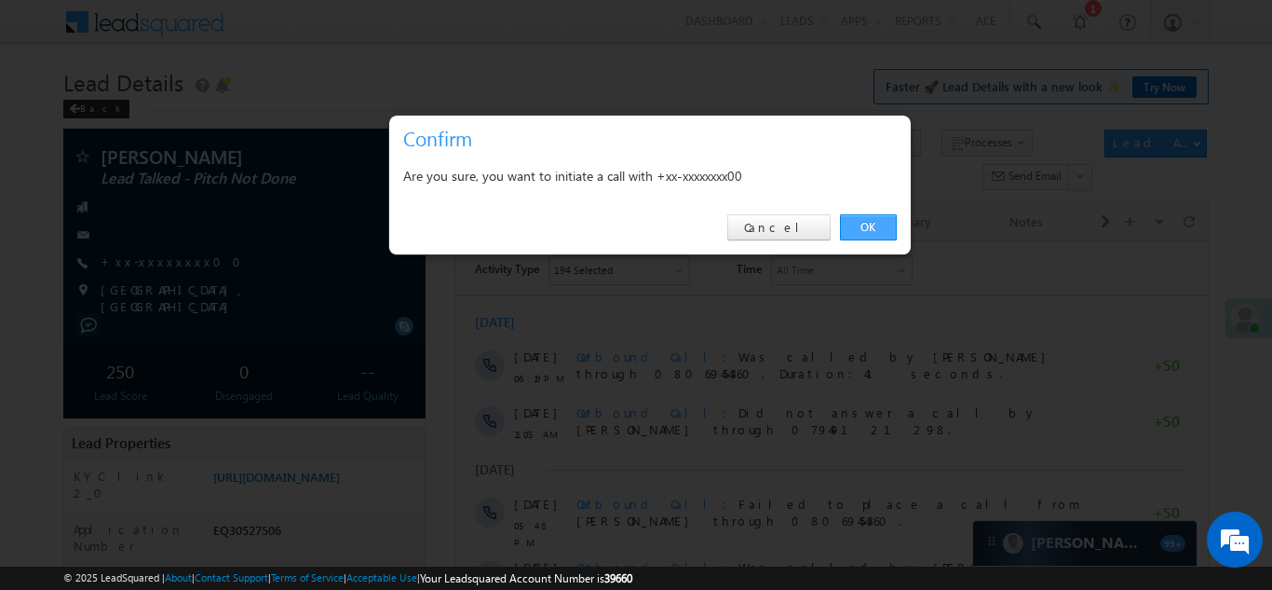
click at [858, 226] on link "OK" at bounding box center [868, 227] width 57 height 26
